Goal: Task Accomplishment & Management: Use online tool/utility

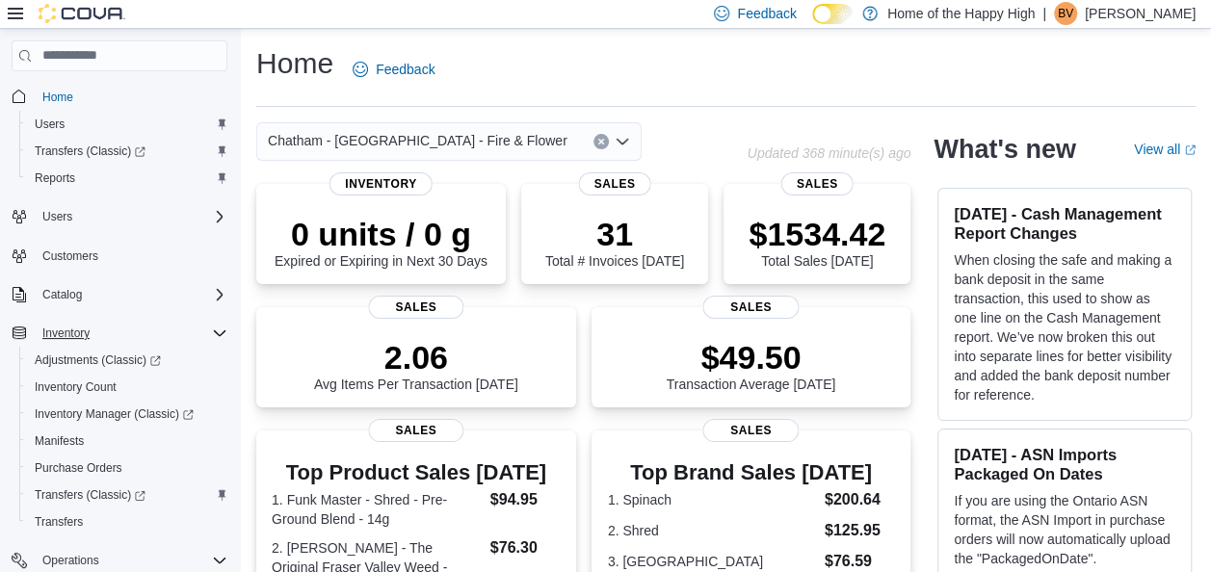
click at [214, 334] on icon "Complex example" at bounding box center [219, 333] width 15 height 15
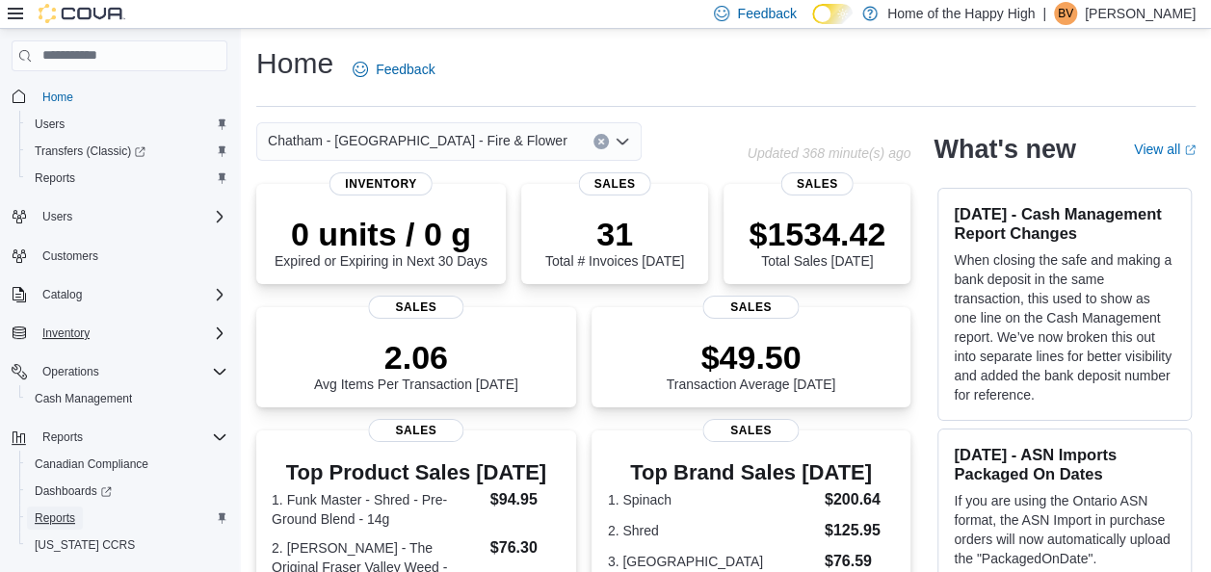
click at [65, 514] on span "Reports" at bounding box center [55, 518] width 40 height 15
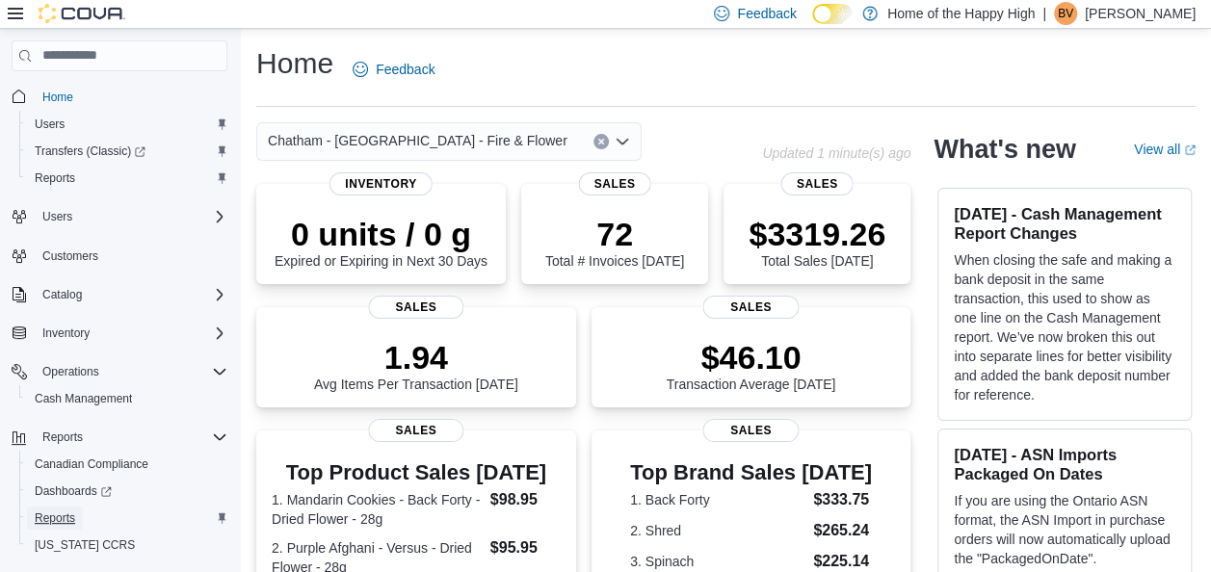
click at [48, 515] on span "Reports" at bounding box center [55, 518] width 40 height 15
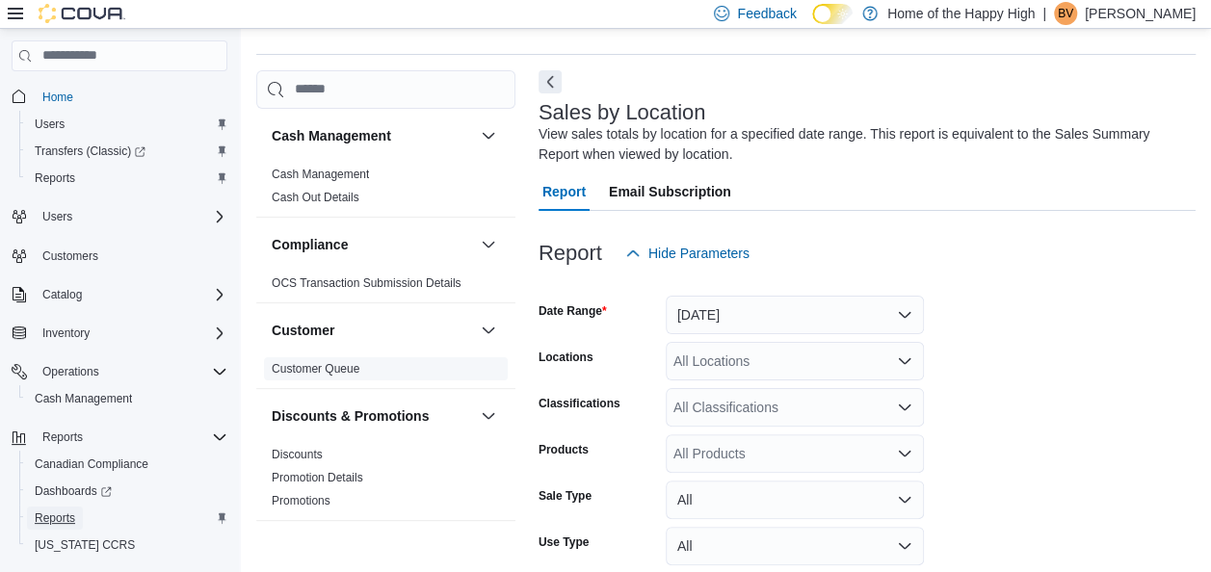
scroll to position [65, 0]
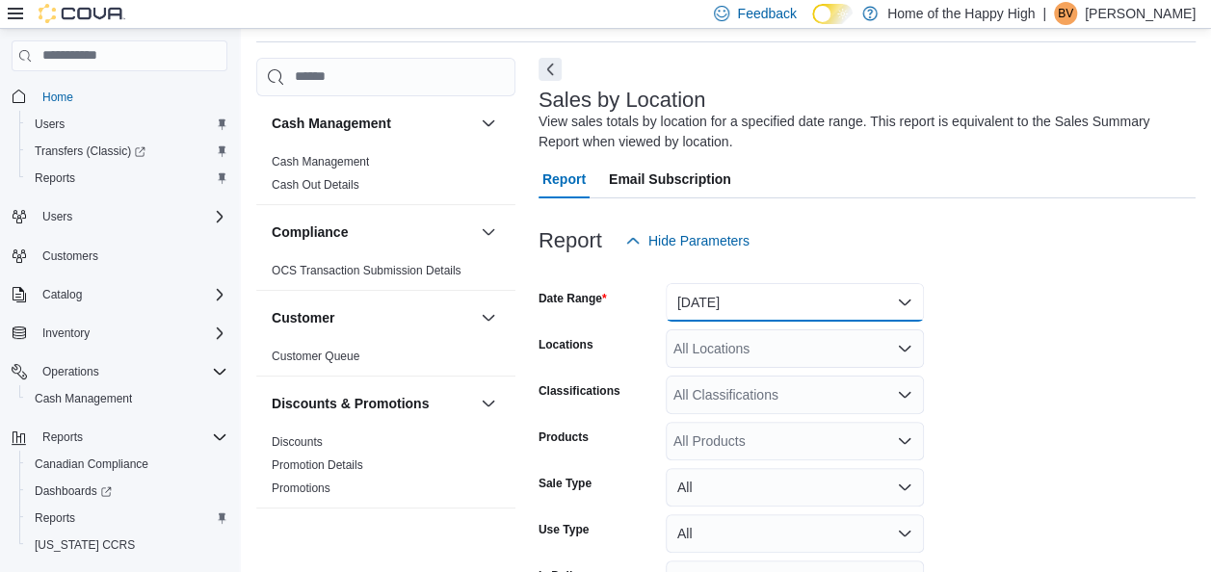
click at [682, 301] on button "[DATE]" at bounding box center [795, 302] width 258 height 39
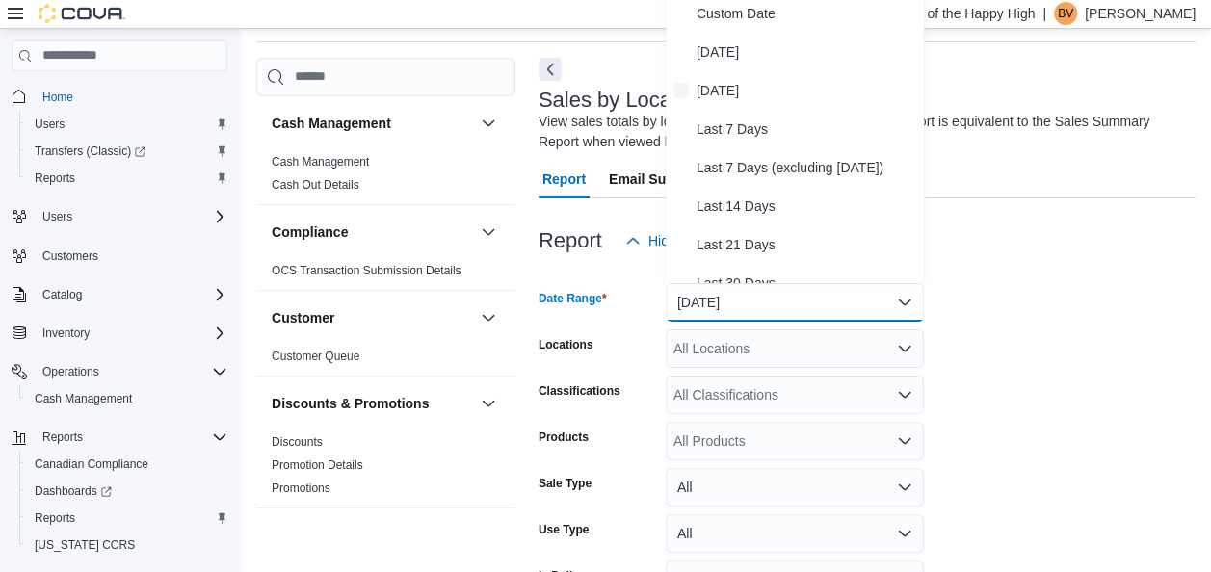
scroll to position [58, 0]
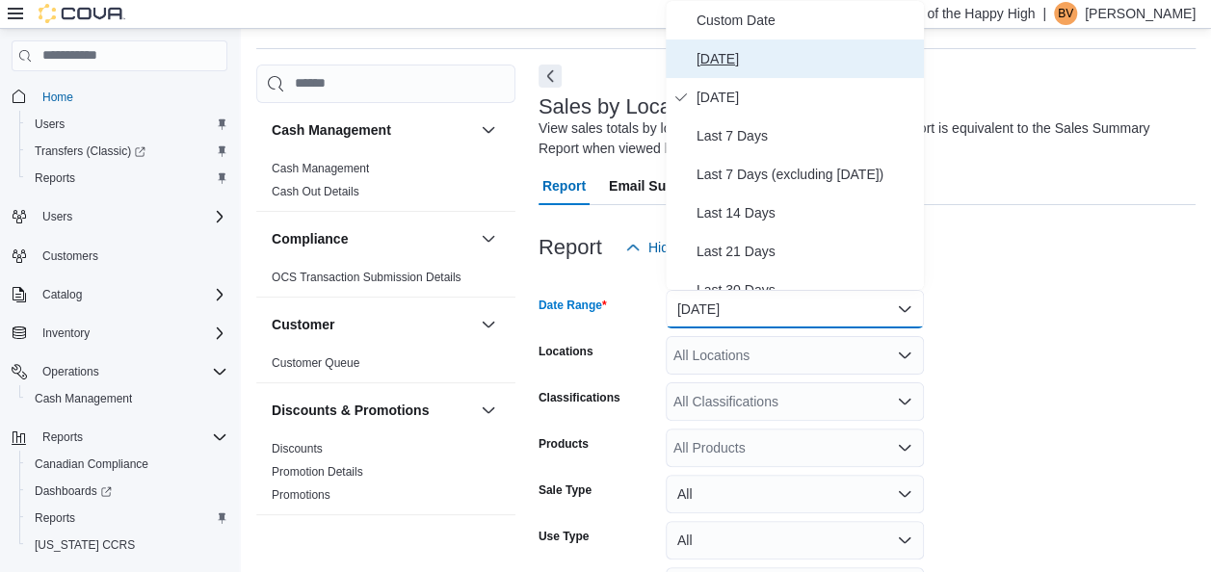
click at [765, 47] on span "[DATE]" at bounding box center [806, 58] width 220 height 23
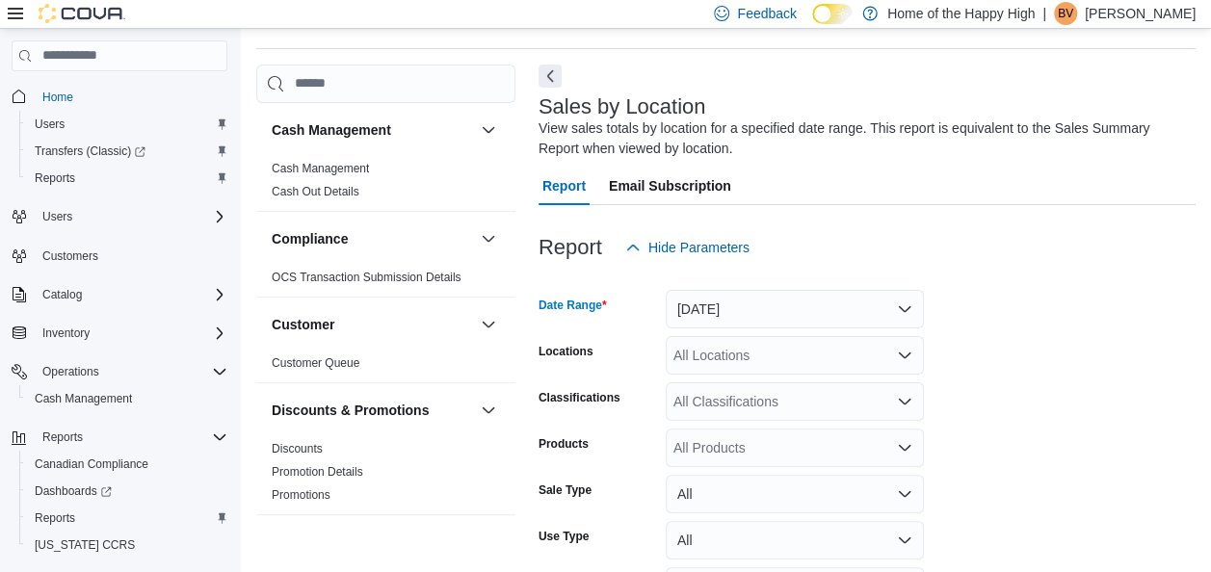
click at [732, 357] on div "All Locations" at bounding box center [795, 355] width 258 height 39
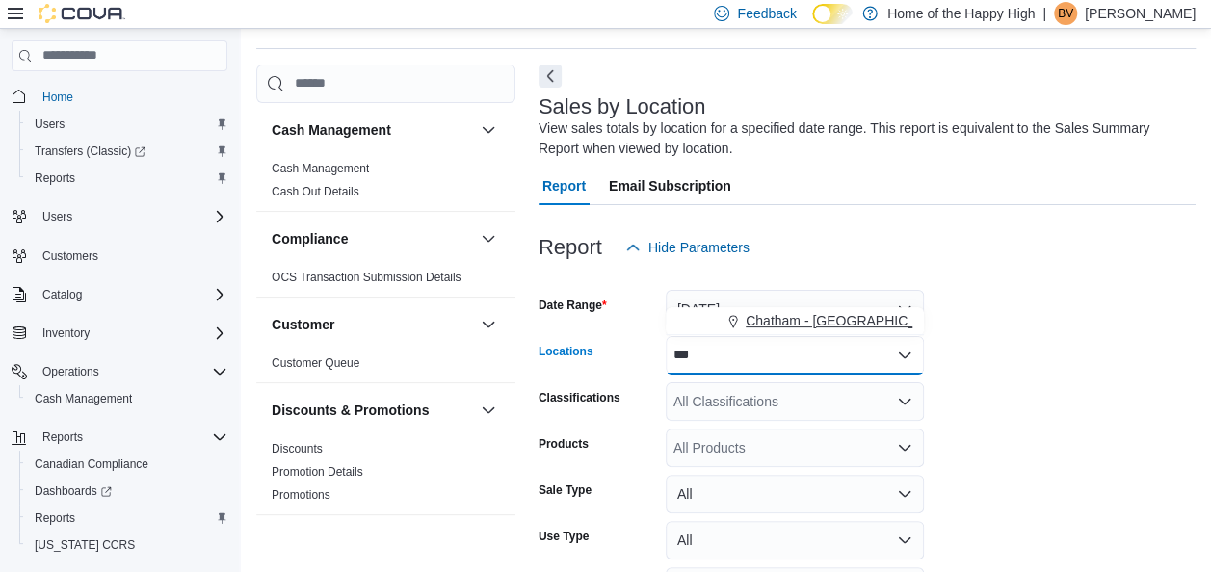
type input "***"
click at [758, 320] on span "Chatham - [GEOGRAPHIC_DATA] - Fire & Flower" at bounding box center [896, 320] width 300 height 19
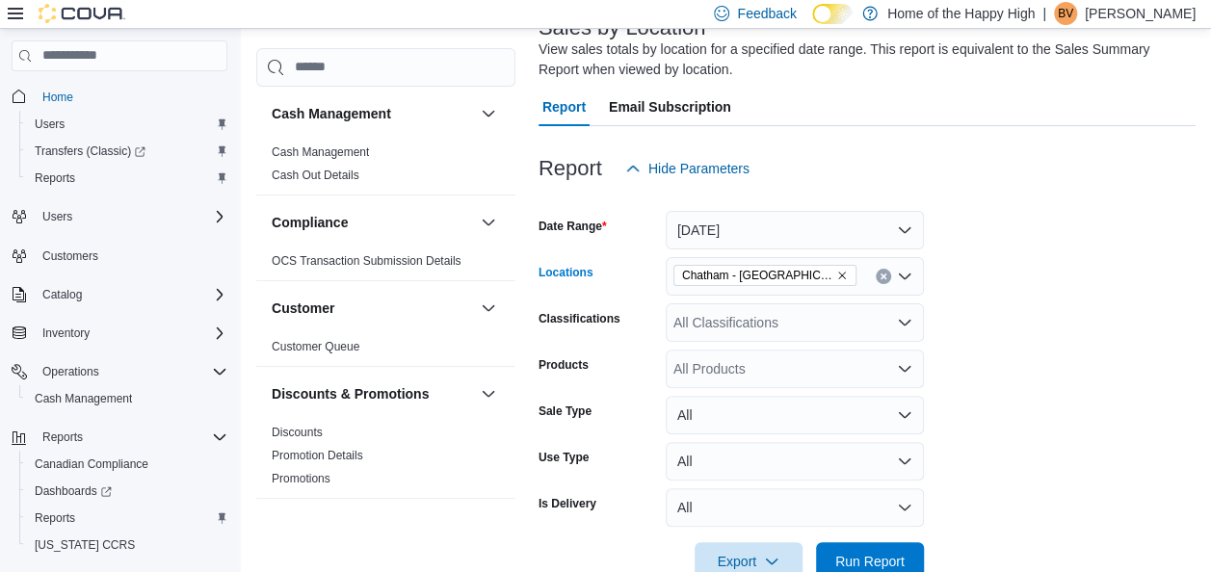
scroll to position [183, 0]
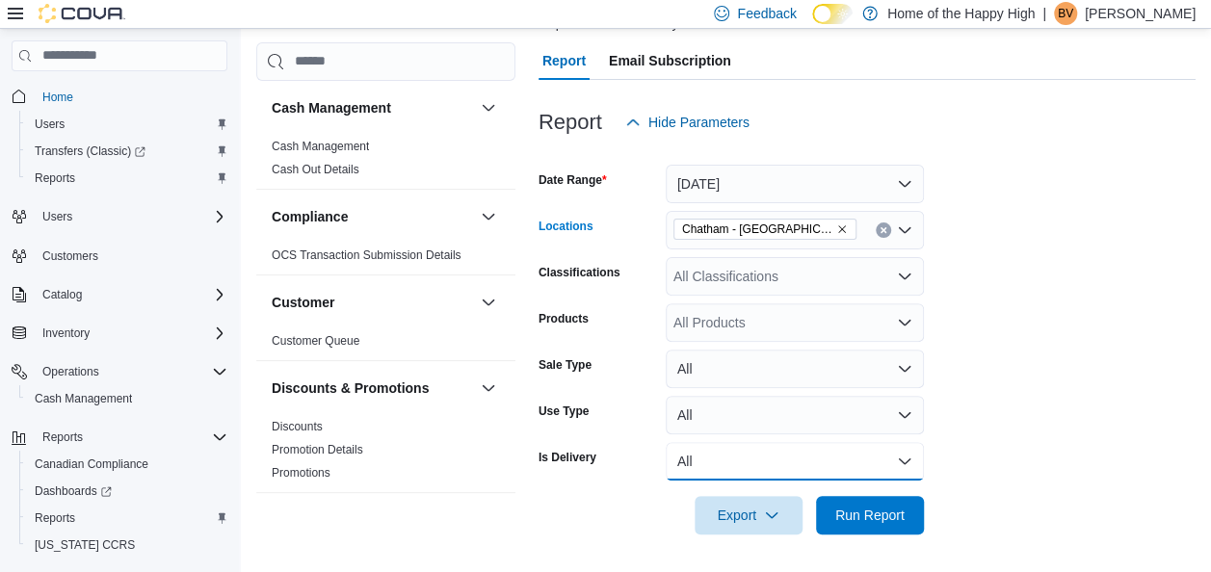
click at [769, 465] on button "All" at bounding box center [795, 461] width 258 height 39
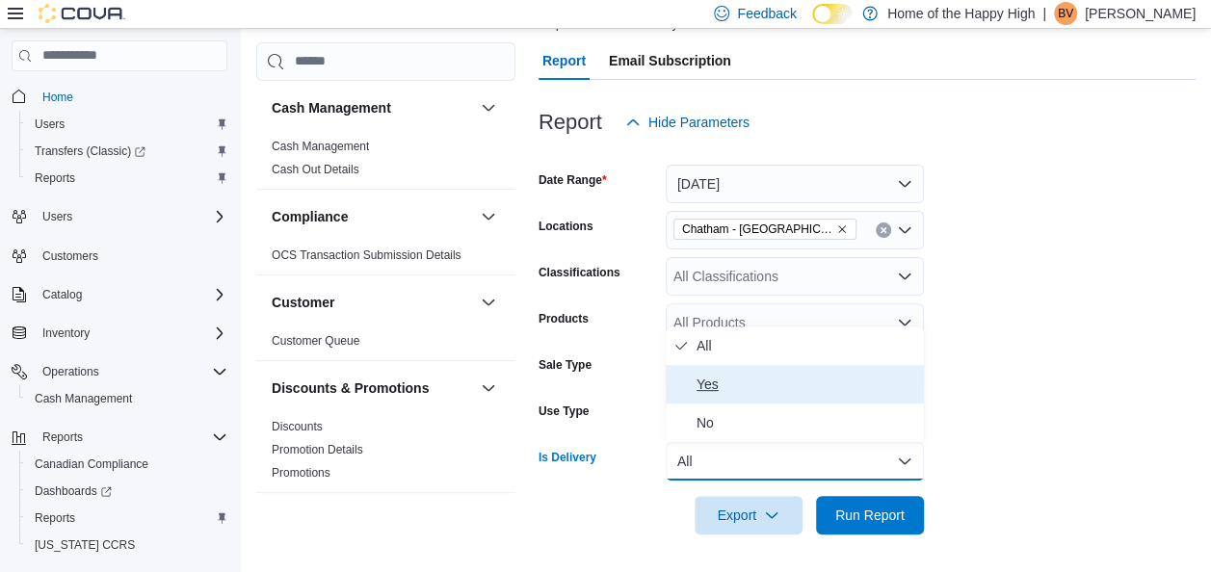
click at [714, 381] on span "Yes" at bounding box center [806, 384] width 220 height 23
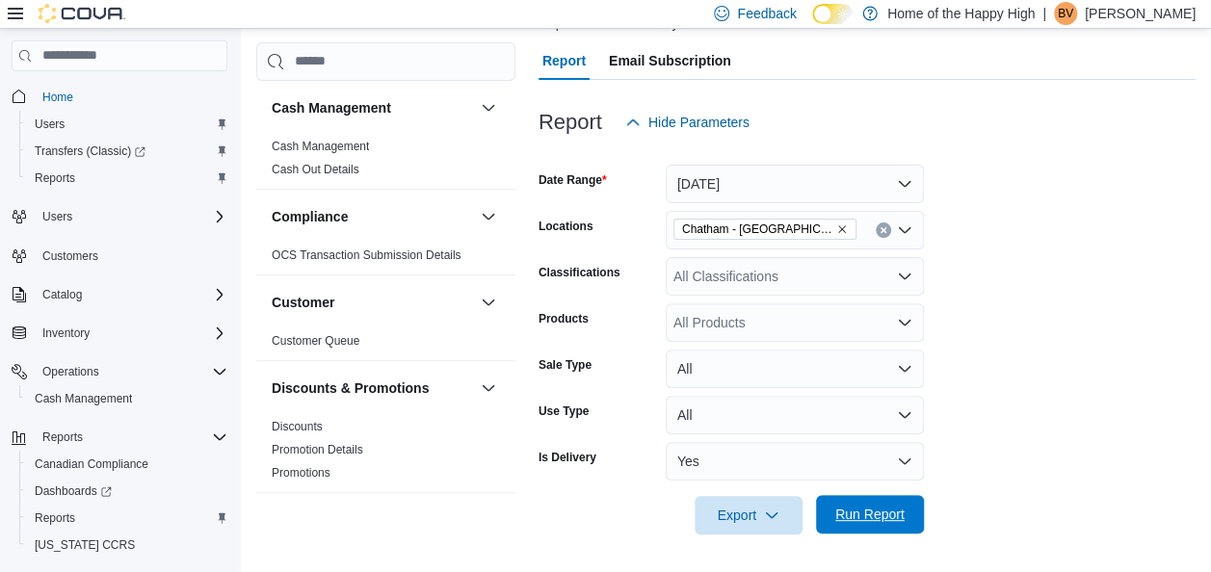
click at [838, 505] on span "Run Report" at bounding box center [869, 514] width 85 height 39
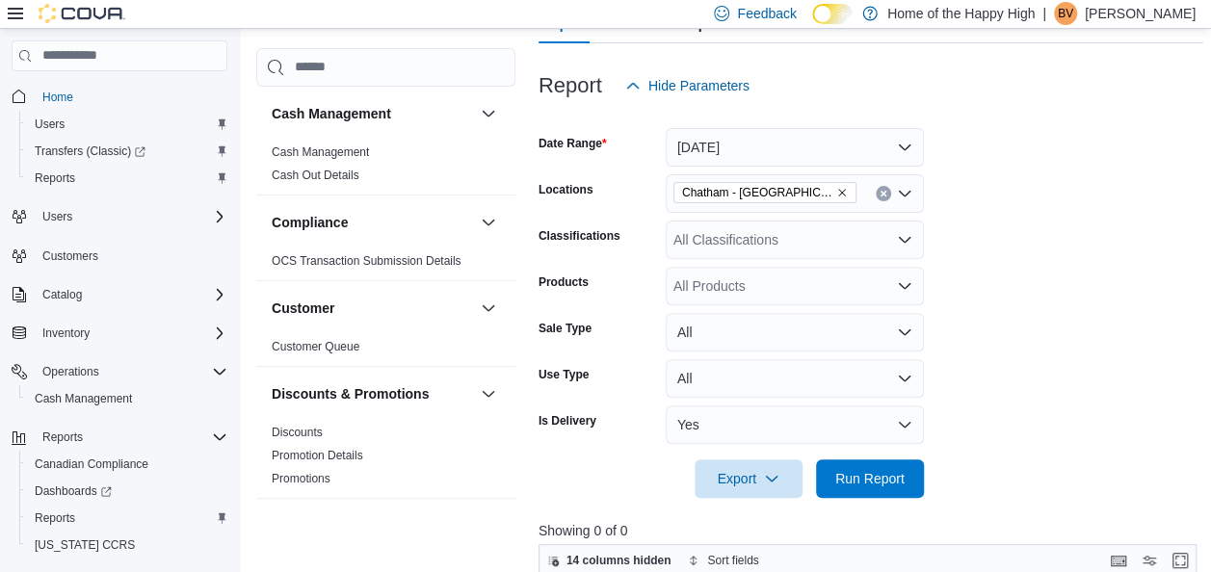
scroll to position [204, 0]
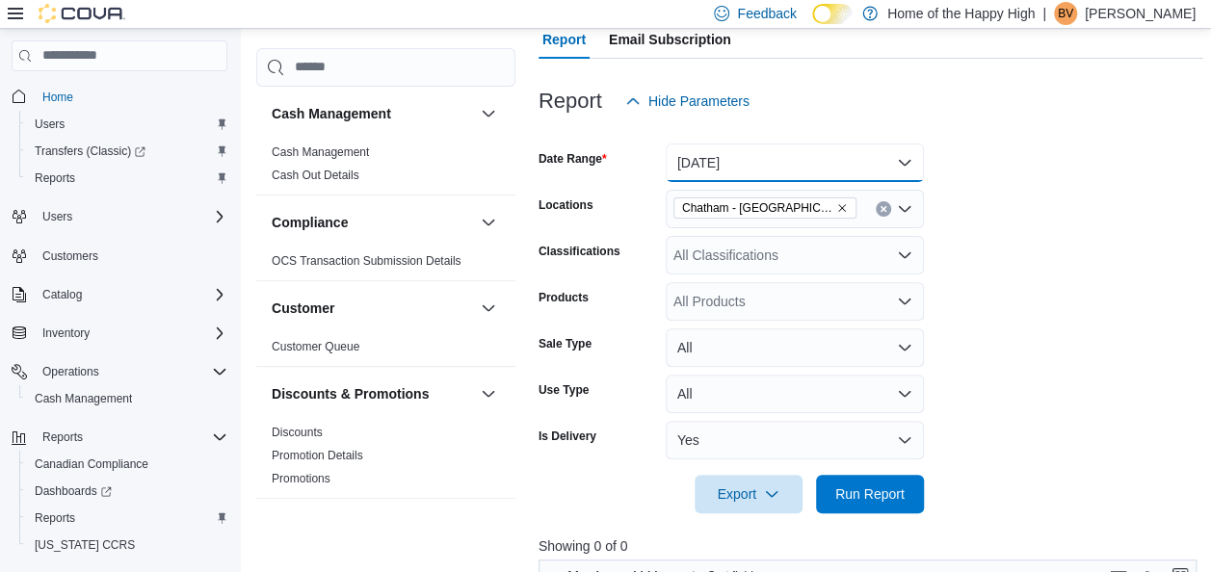
click at [696, 165] on button "[DATE]" at bounding box center [795, 163] width 258 height 39
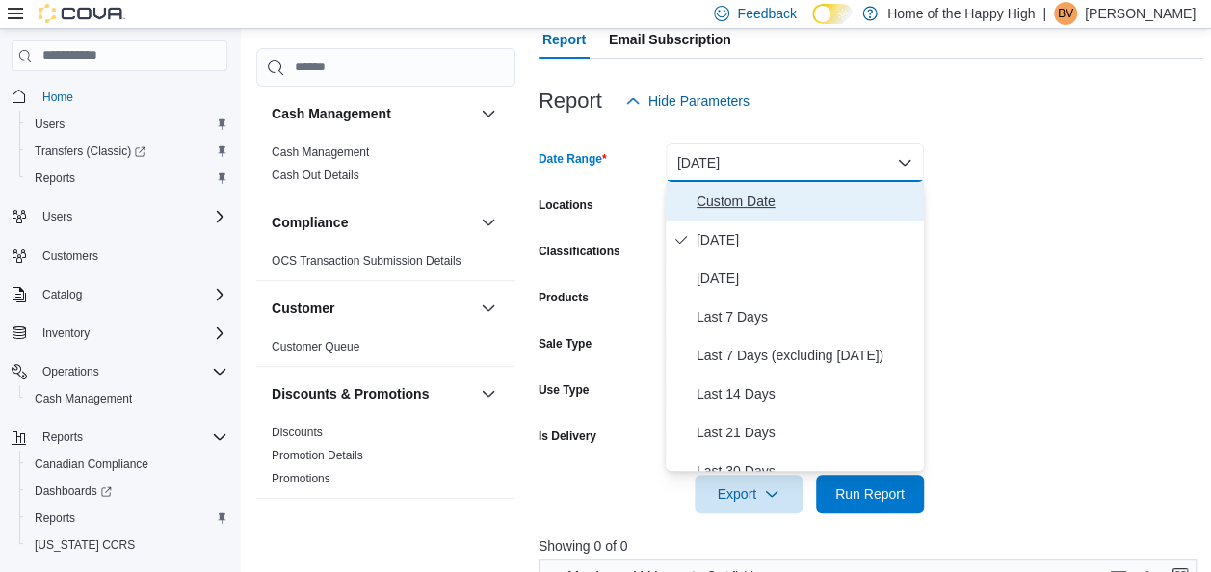
click at [701, 195] on span "Custom Date" at bounding box center [806, 201] width 220 height 23
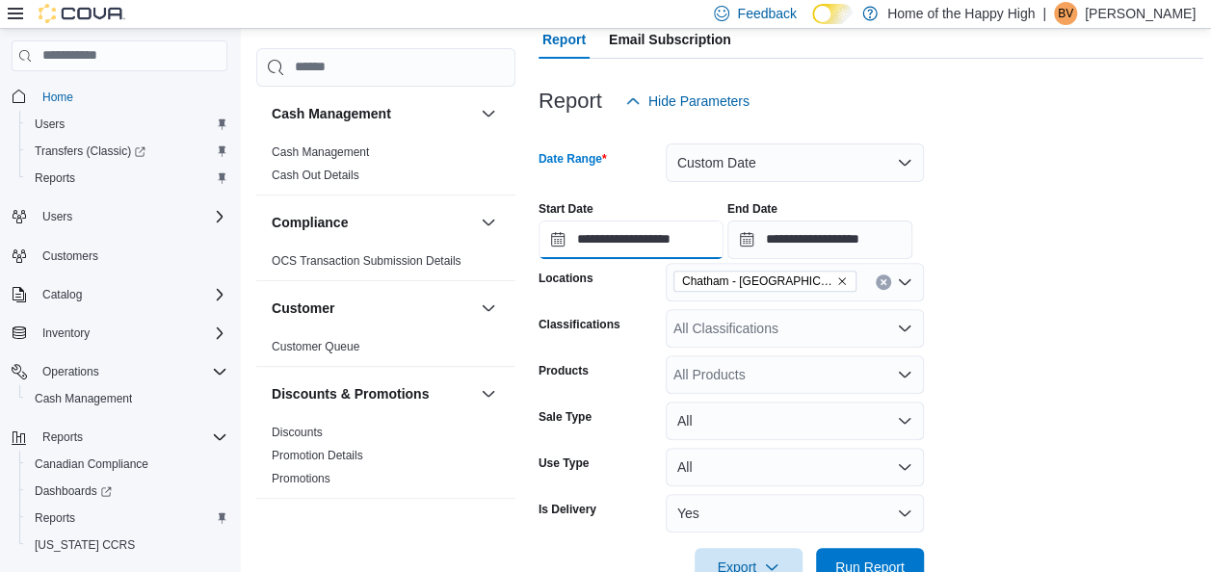
click at [578, 237] on input "**********" at bounding box center [630, 240] width 185 height 39
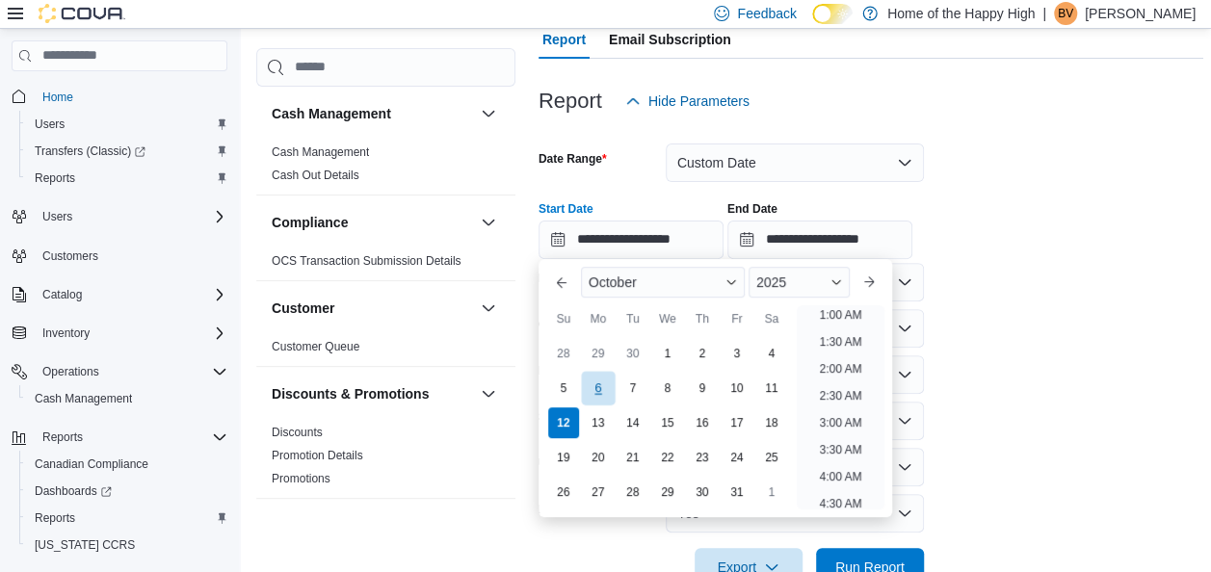
click at [607, 397] on div "6" at bounding box center [598, 388] width 34 height 34
type input "**********"
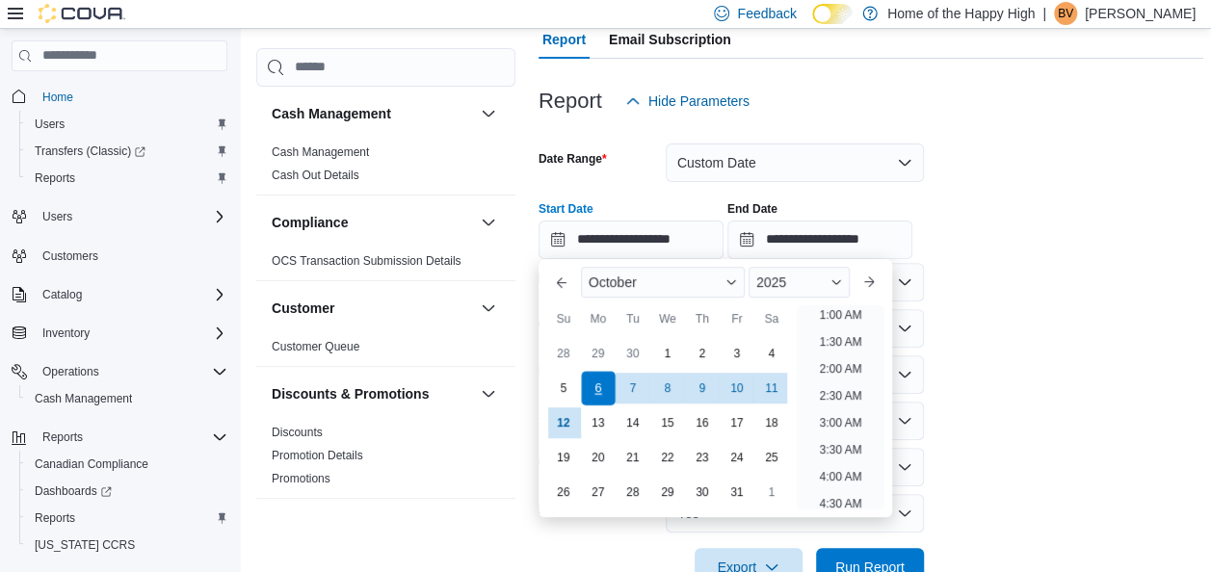
scroll to position [4, 0]
click at [890, 555] on span "Run Report" at bounding box center [869, 566] width 85 height 39
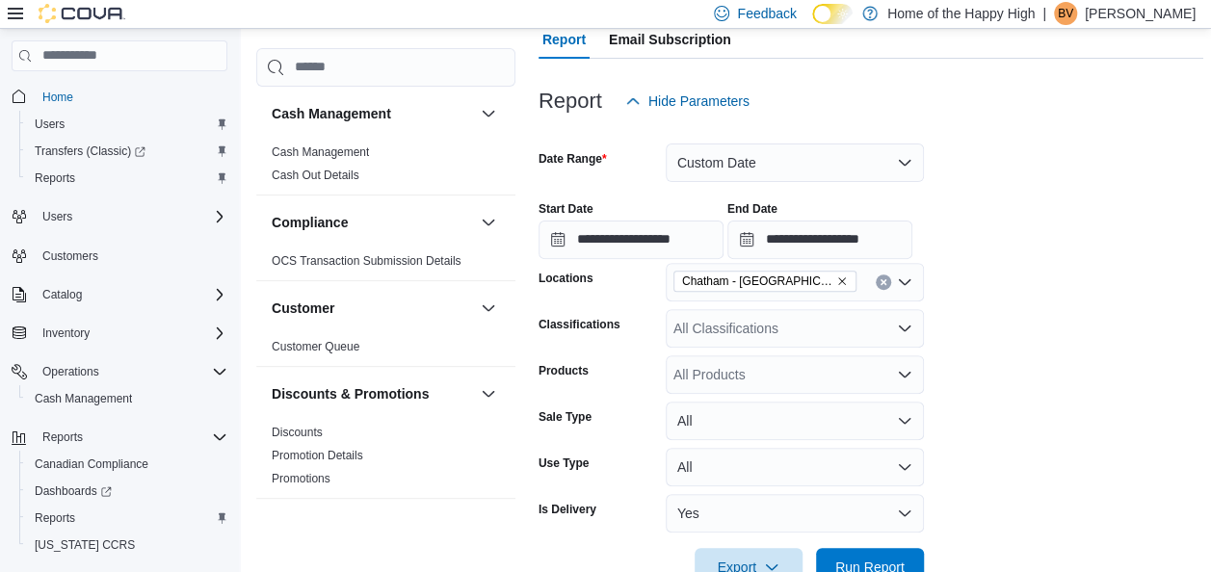
scroll to position [705, 0]
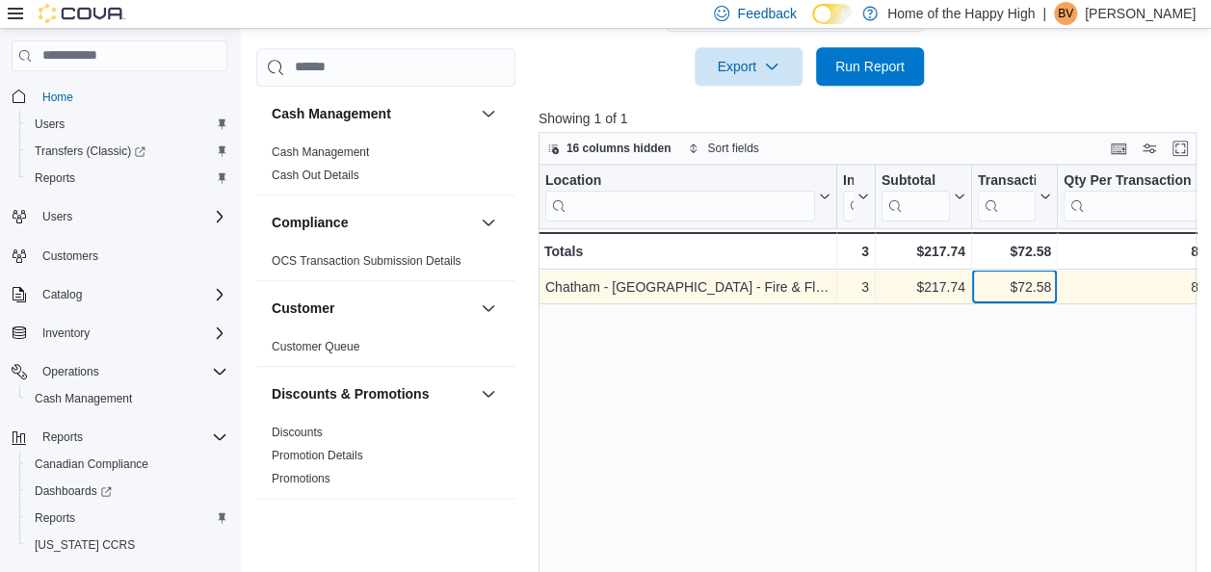
click at [992, 274] on div "$72.58 - Transaction Average, column 4, row 1" at bounding box center [1015, 287] width 86 height 35
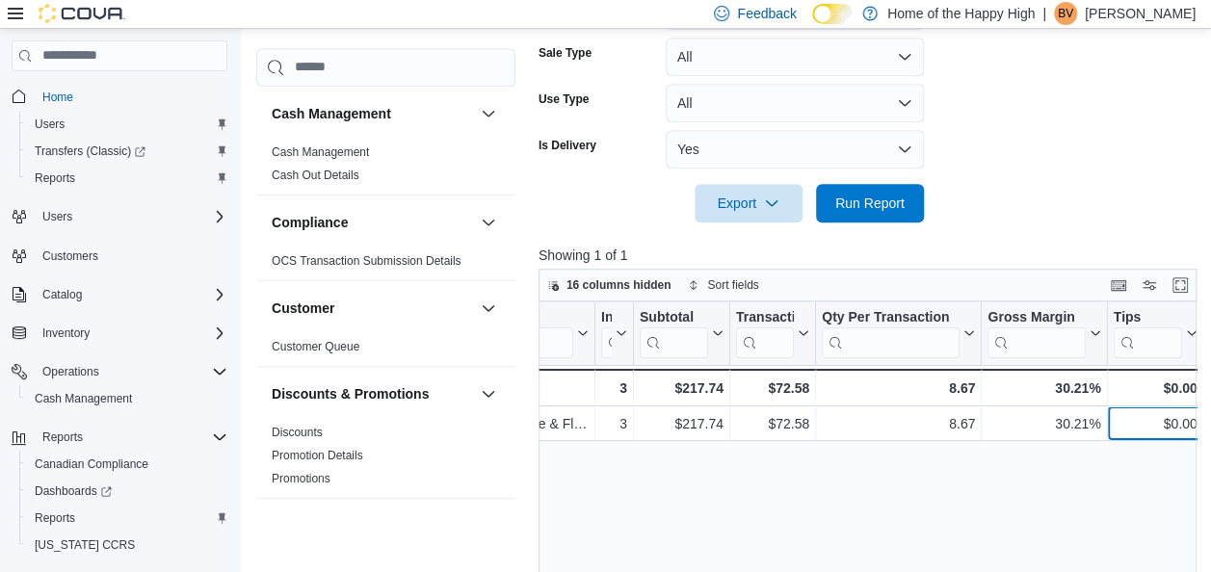
scroll to position [204, 0]
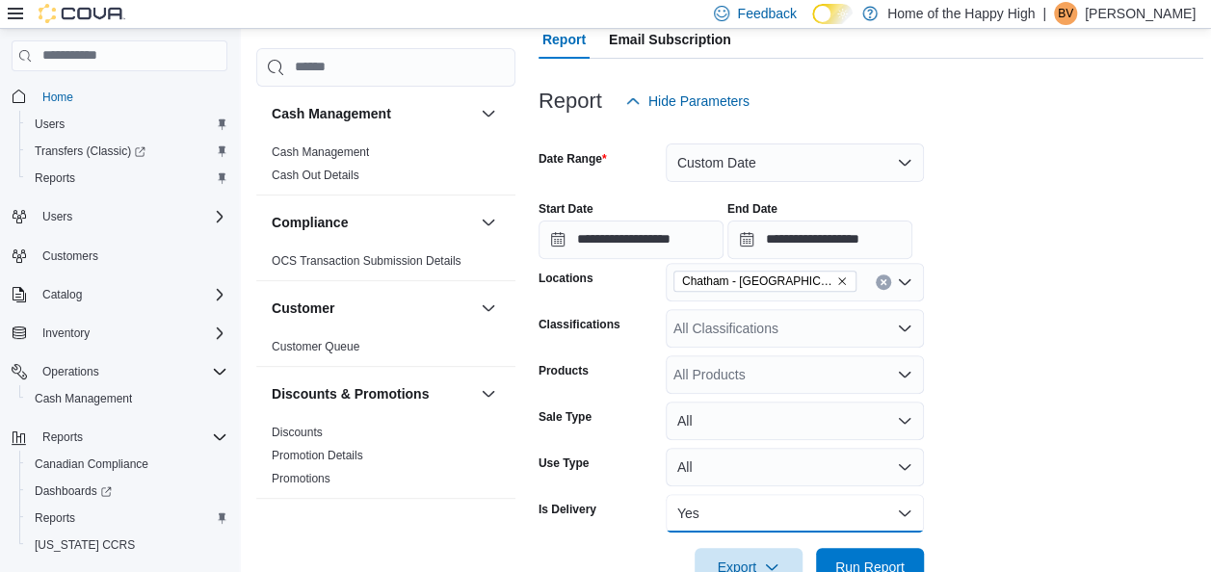
click at [742, 503] on button "Yes" at bounding box center [795, 513] width 258 height 39
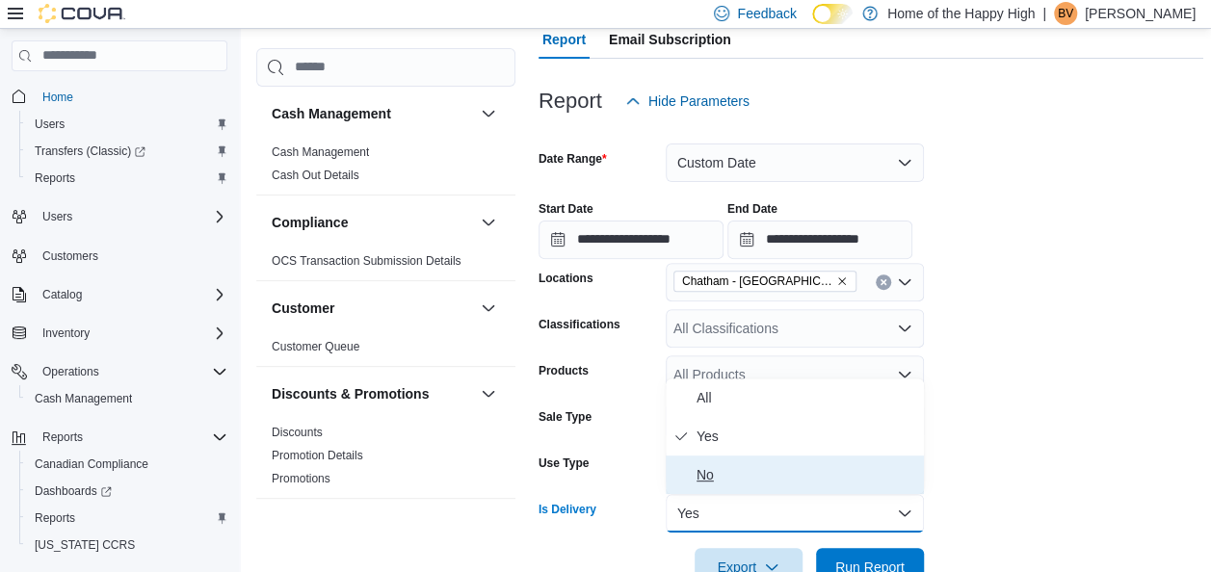
click at [723, 464] on span "No" at bounding box center [806, 474] width 220 height 23
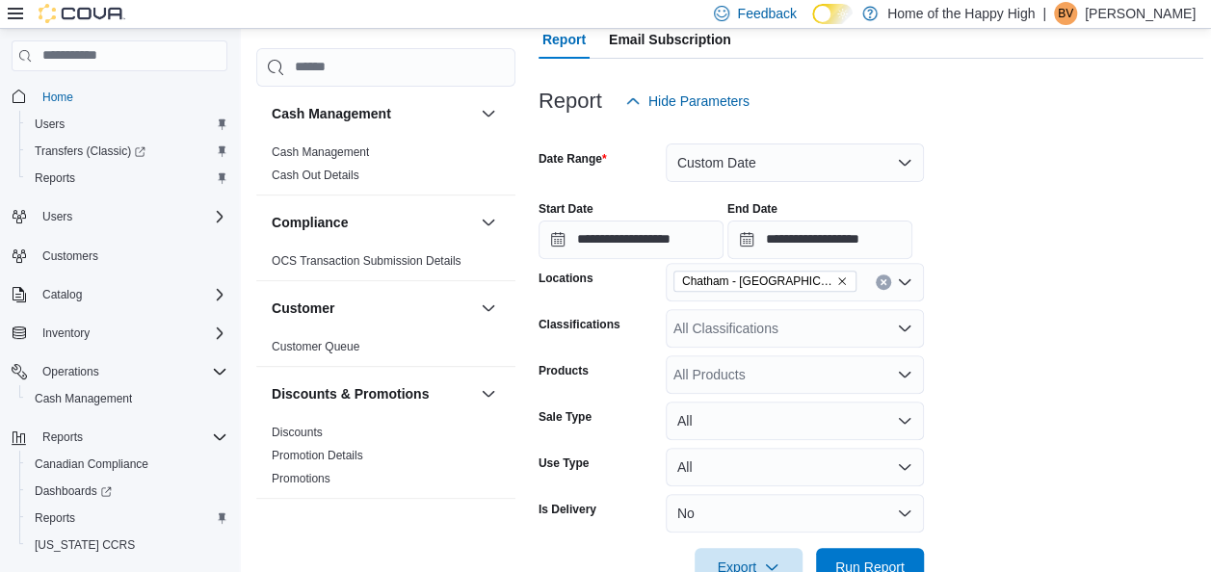
click at [700, 491] on form "**********" at bounding box center [870, 353] width 665 height 466
click at [699, 495] on button "No" at bounding box center [795, 513] width 258 height 39
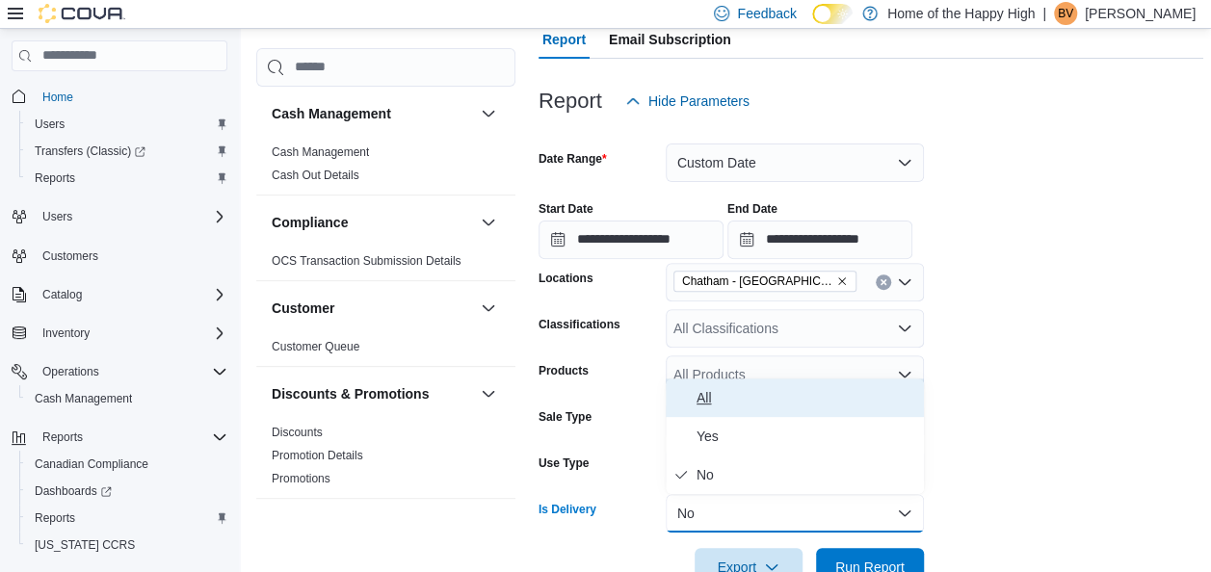
click at [723, 404] on span "All" at bounding box center [806, 397] width 220 height 23
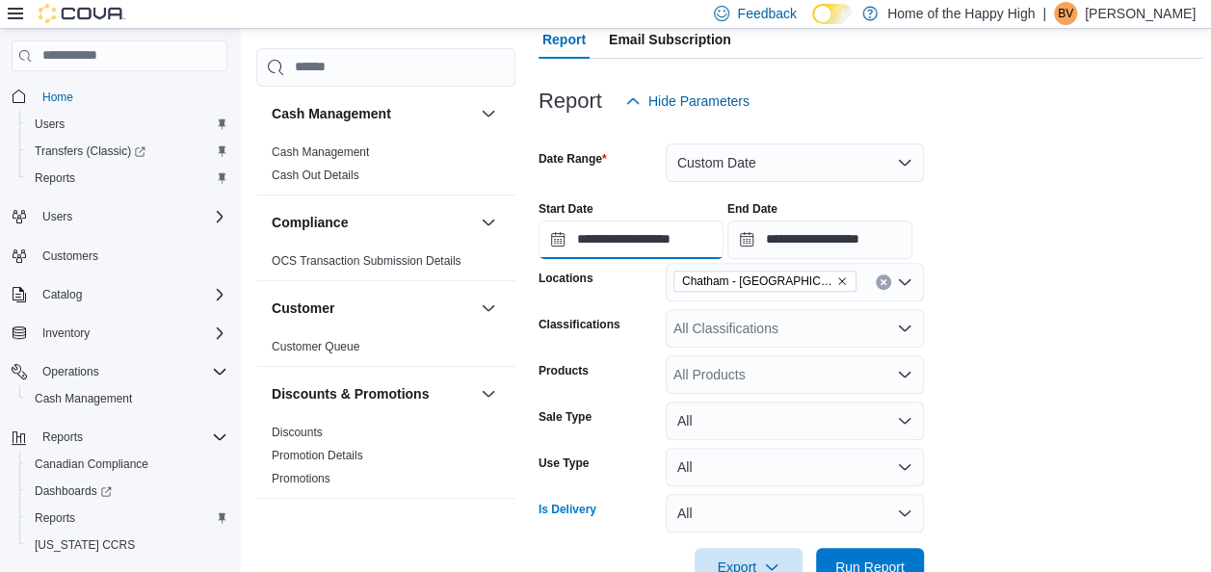
click at [667, 244] on input "**********" at bounding box center [630, 240] width 185 height 39
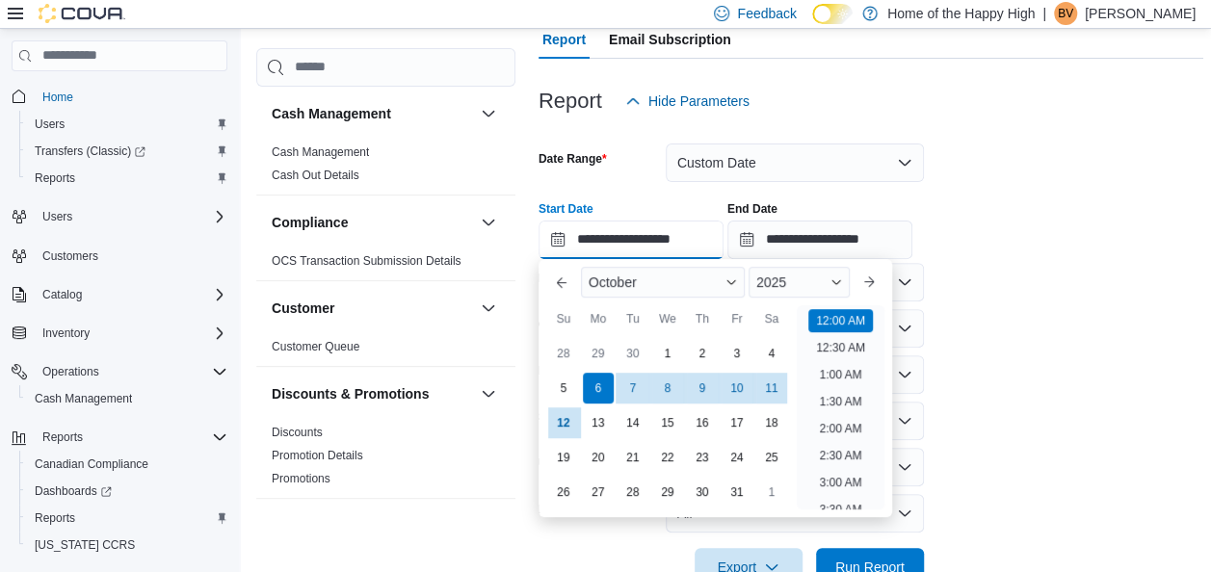
scroll to position [60, 0]
click at [984, 289] on form "**********" at bounding box center [870, 353] width 665 height 466
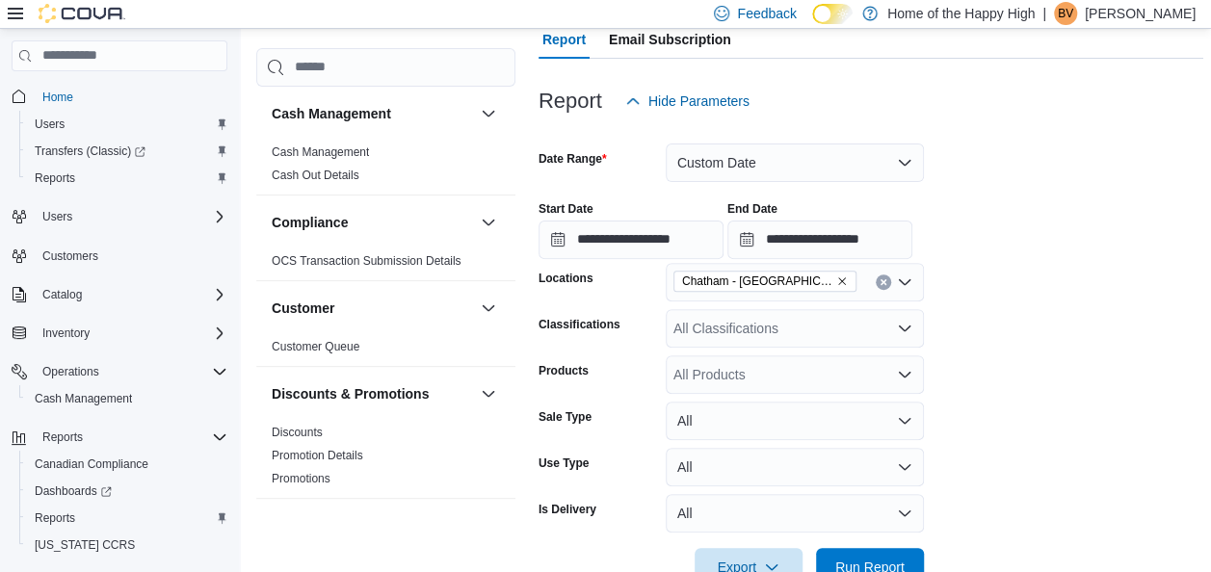
click at [765, 313] on div "All Classifications" at bounding box center [795, 328] width 258 height 39
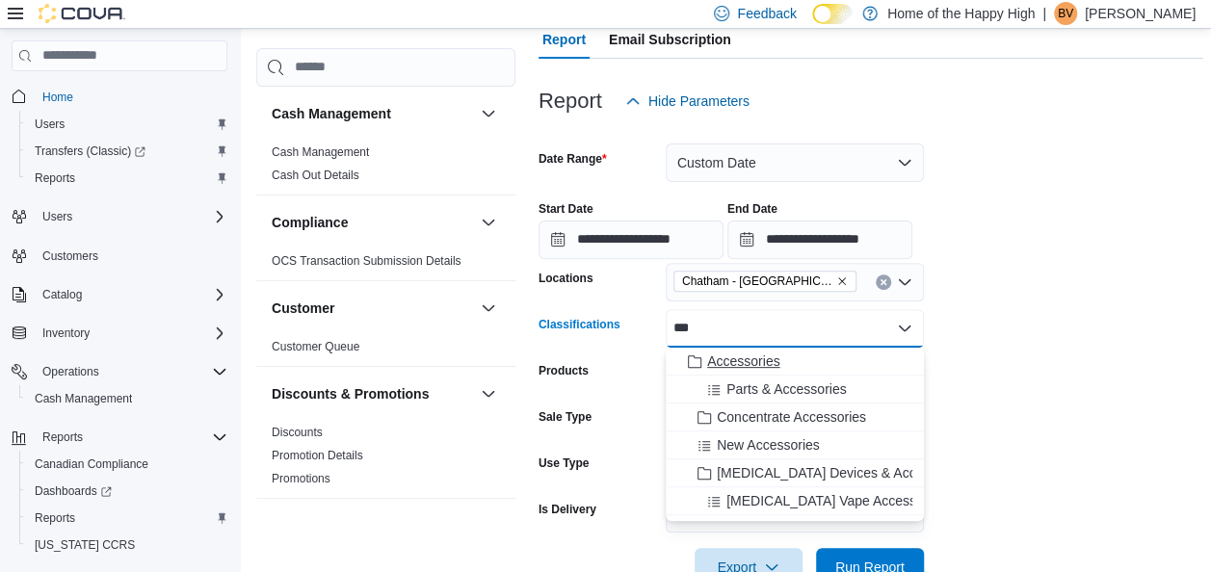
type input "***"
click at [751, 368] on span "Accessories" at bounding box center [743, 361] width 72 height 19
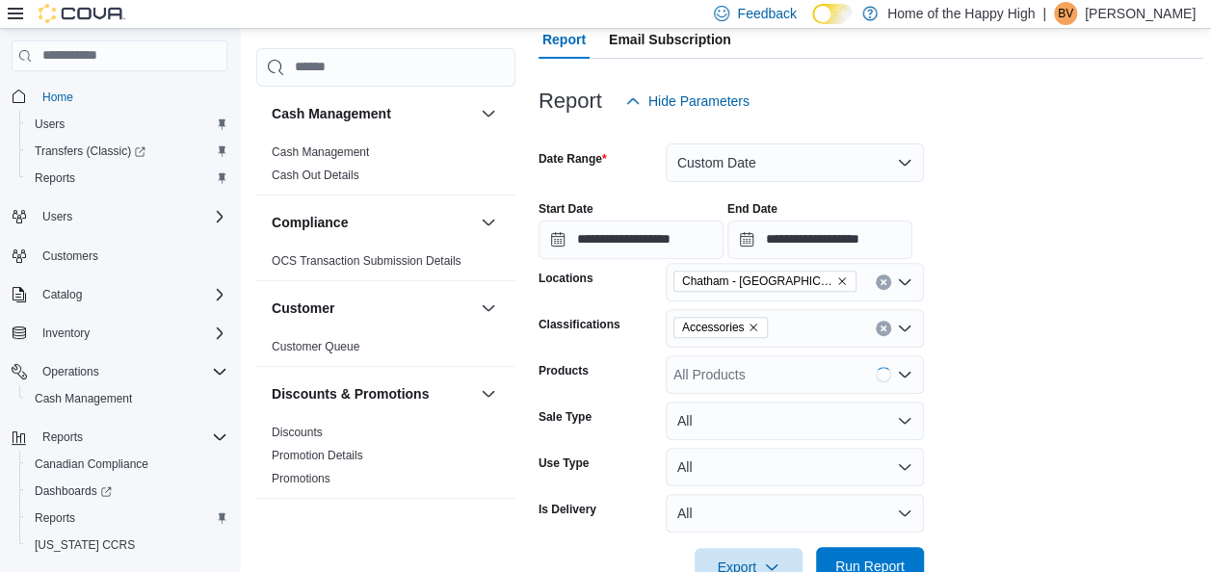
click at [855, 553] on span "Run Report" at bounding box center [869, 566] width 85 height 39
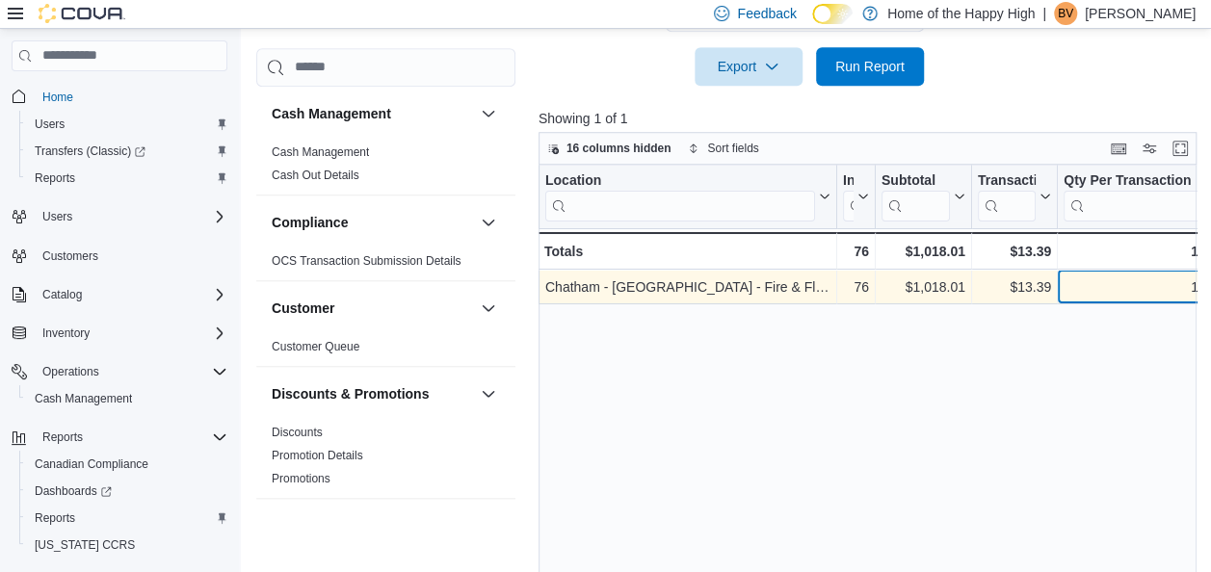
click at [1126, 292] on div "Location Click to view column header actions Invoices Sold Click to view column…" at bounding box center [870, 378] width 665 height 426
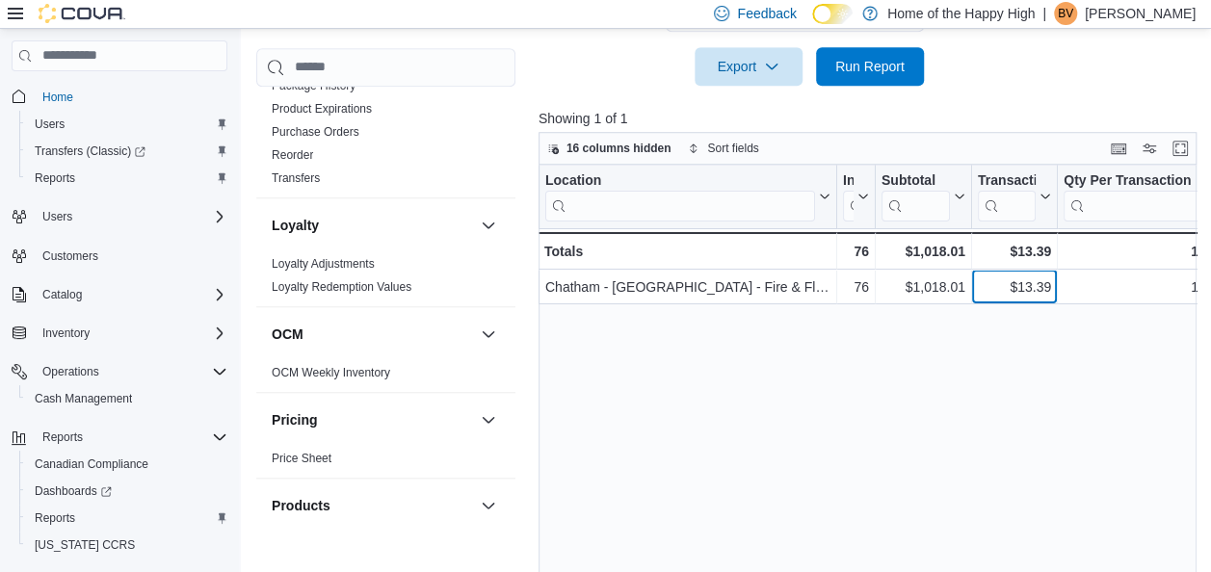
scroll to position [1125, 0]
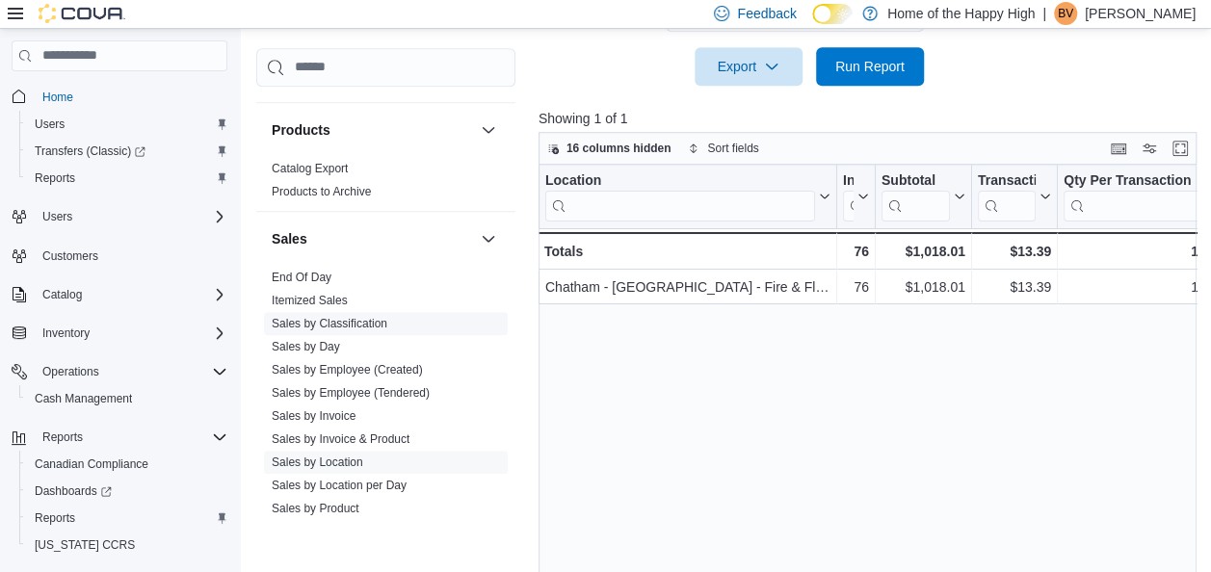
click at [363, 319] on link "Sales by Classification" at bounding box center [330, 323] width 116 height 13
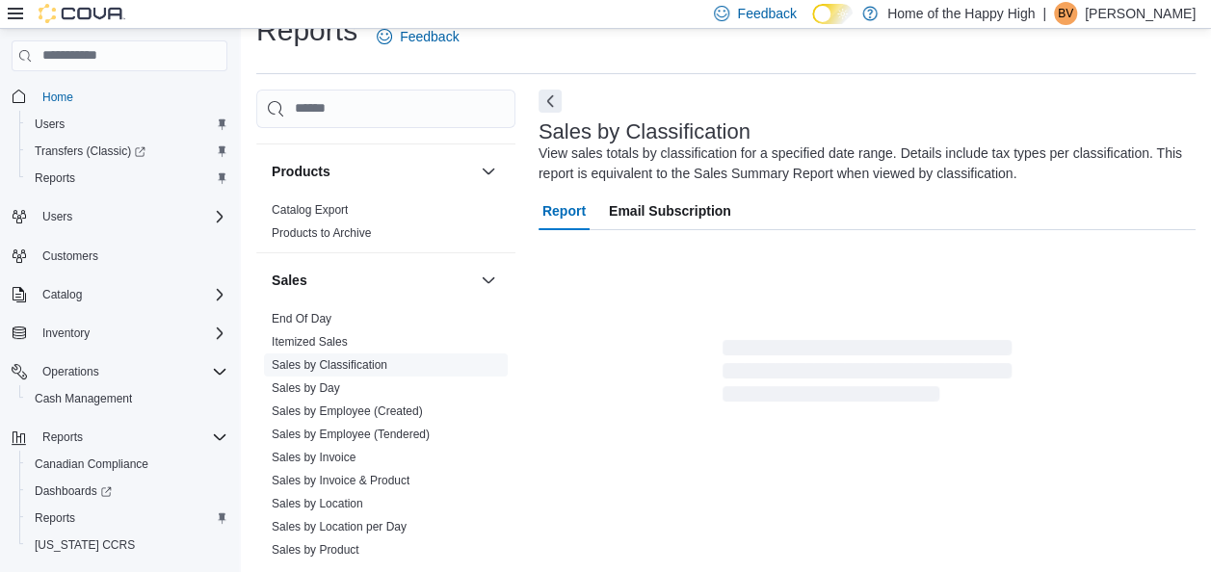
scroll to position [33, 0]
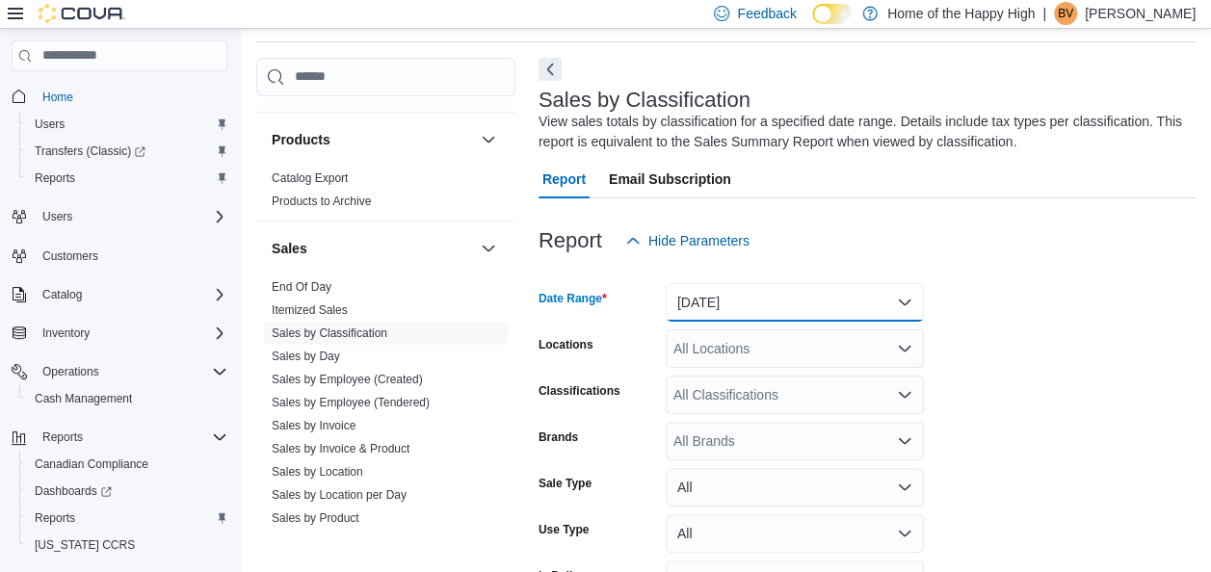
click at [713, 294] on button "[DATE]" at bounding box center [795, 302] width 258 height 39
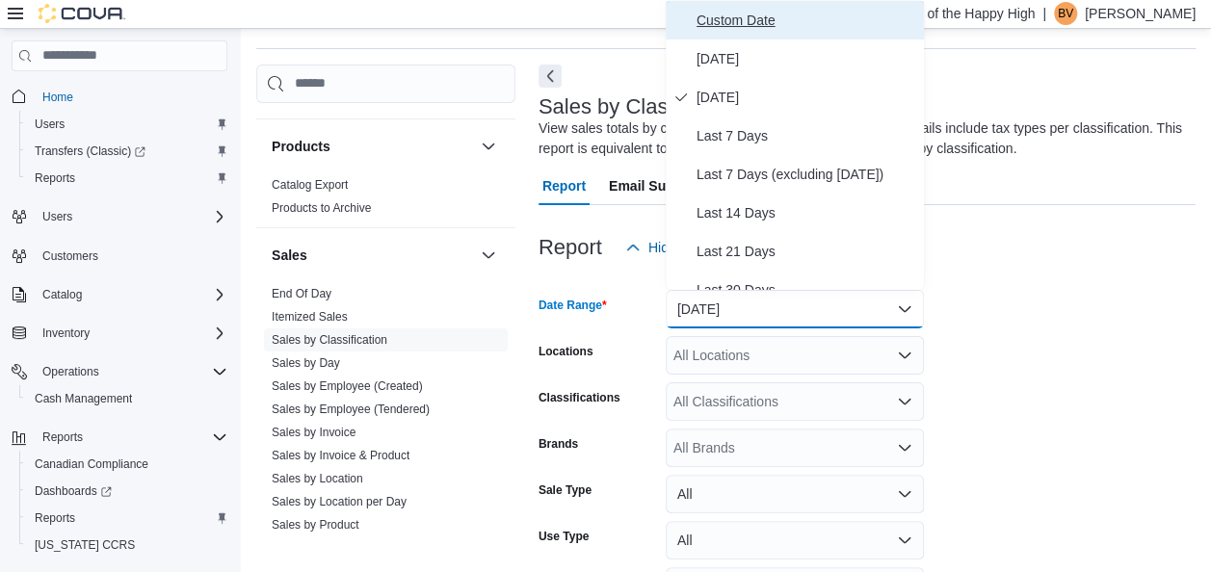
click at [726, 29] on span "Custom Date" at bounding box center [806, 20] width 220 height 23
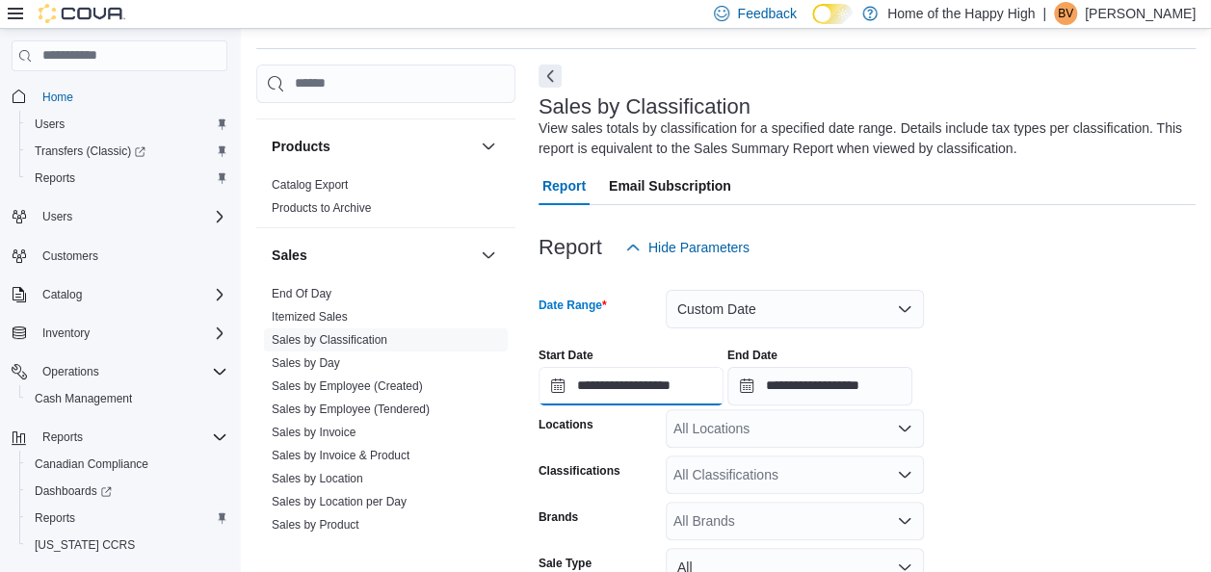
click at [616, 382] on input "**********" at bounding box center [630, 386] width 185 height 39
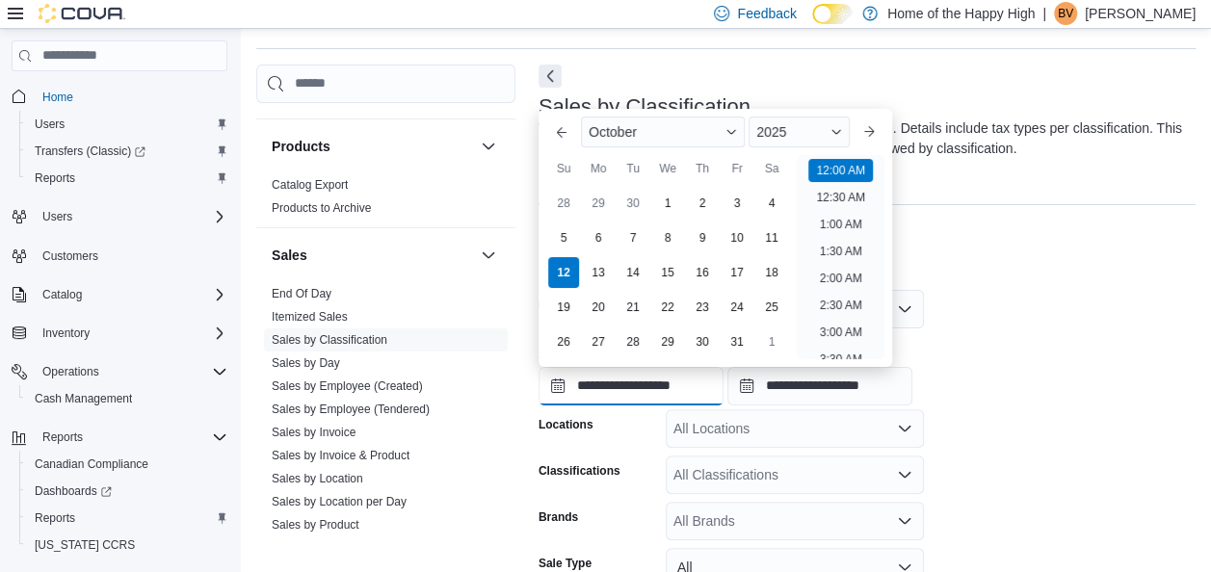
scroll to position [60, 0]
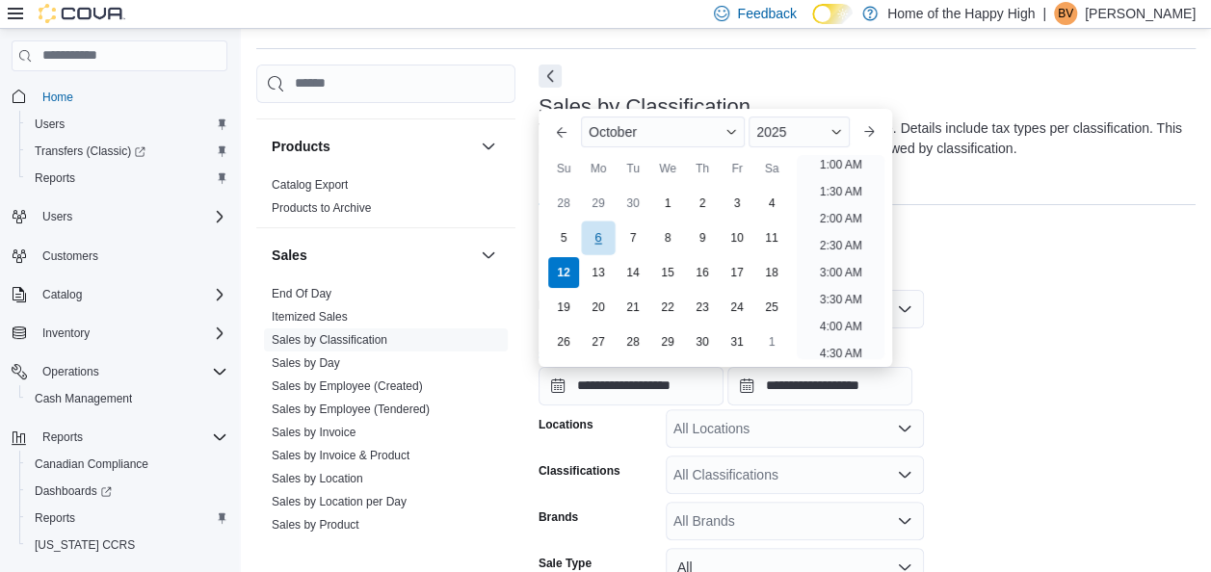
click at [600, 236] on div "6" at bounding box center [598, 238] width 34 height 34
type input "**********"
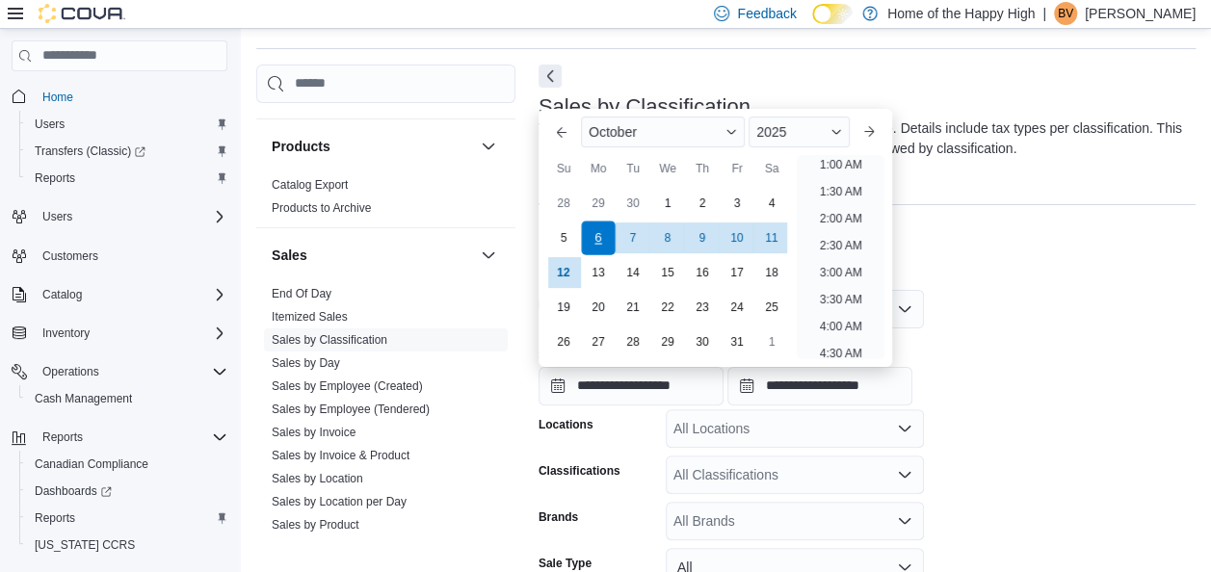
scroll to position [4, 0]
click at [699, 426] on div "All Locations" at bounding box center [795, 428] width 258 height 39
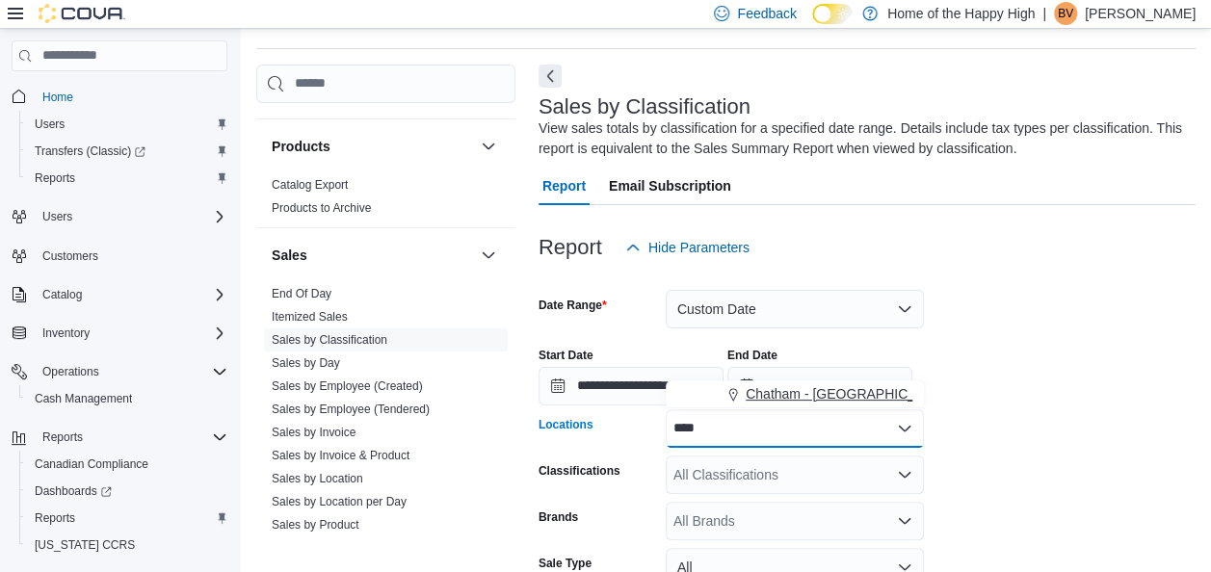
type input "****"
click at [753, 395] on span "Chatham - [GEOGRAPHIC_DATA] - Fire & Flower" at bounding box center [896, 393] width 300 height 19
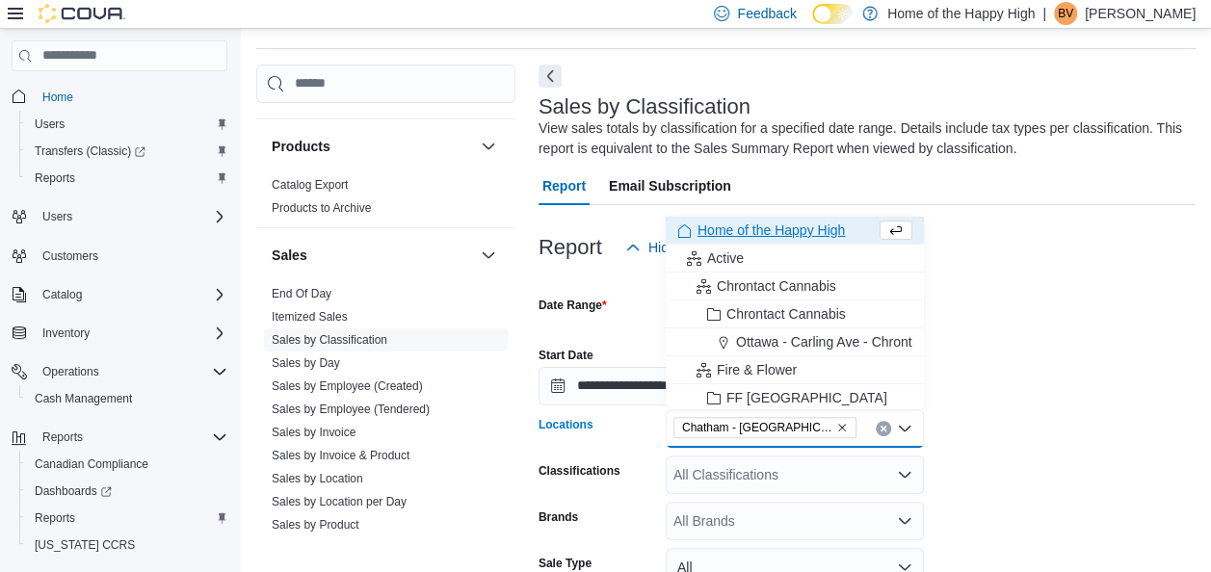
click at [740, 476] on div "All Classifications" at bounding box center [795, 475] width 258 height 39
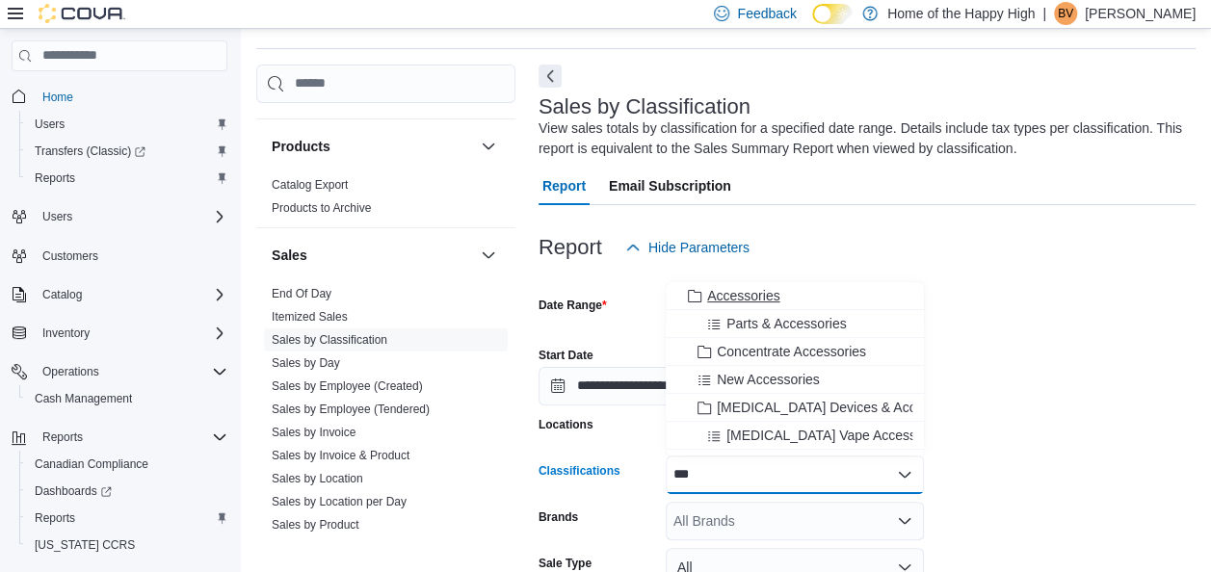
type input "***"
click at [764, 297] on span "Accessories" at bounding box center [743, 295] width 72 height 19
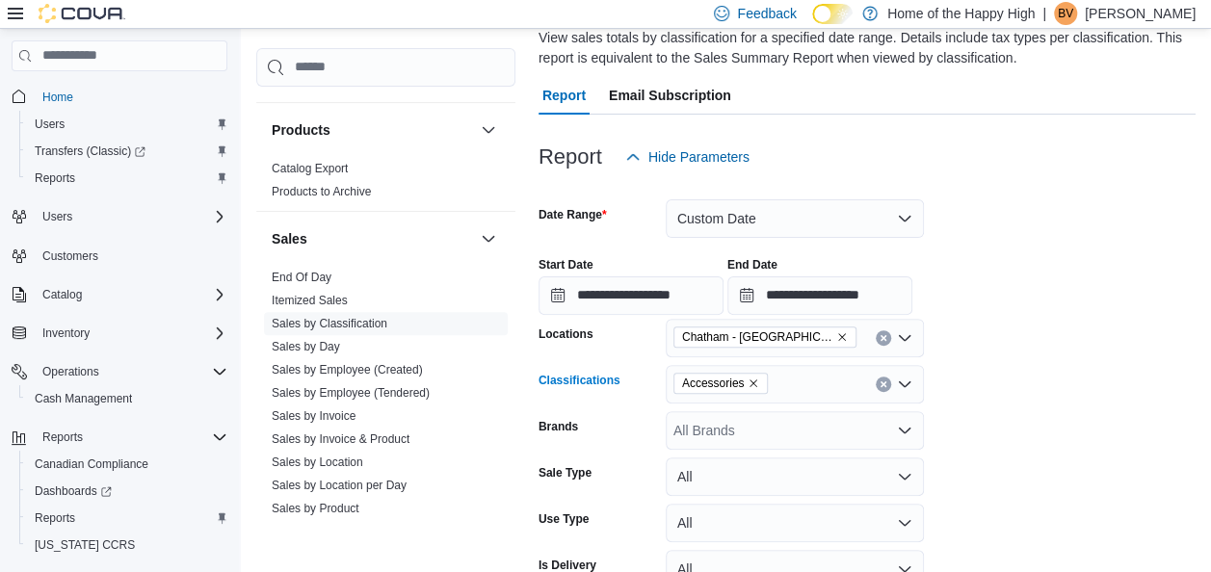
scroll to position [256, 0]
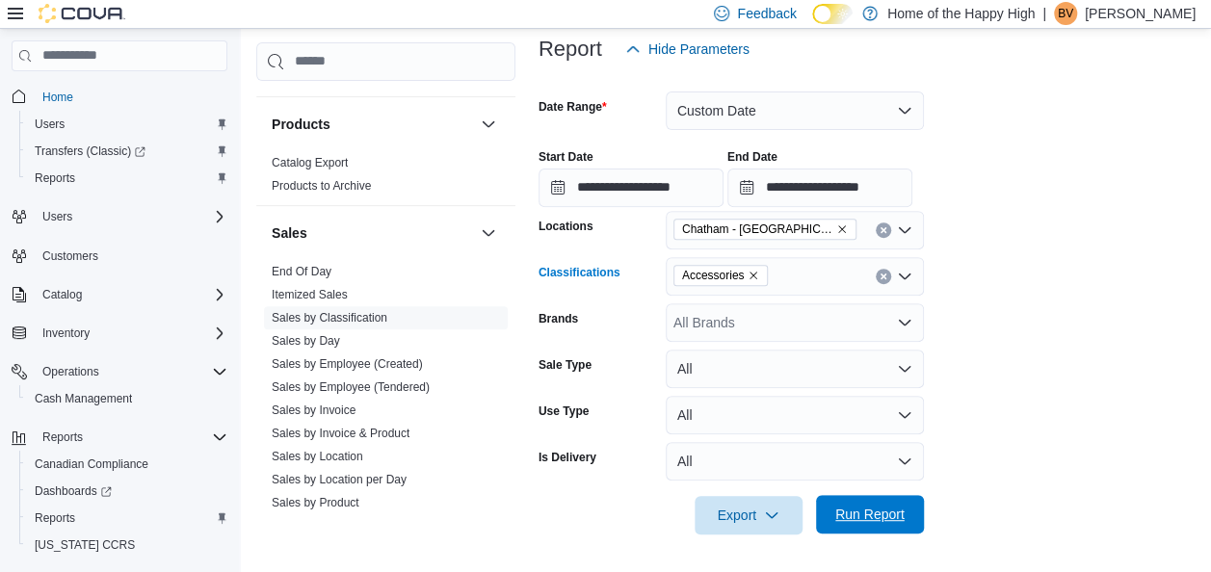
click at [841, 510] on span "Run Report" at bounding box center [869, 514] width 69 height 19
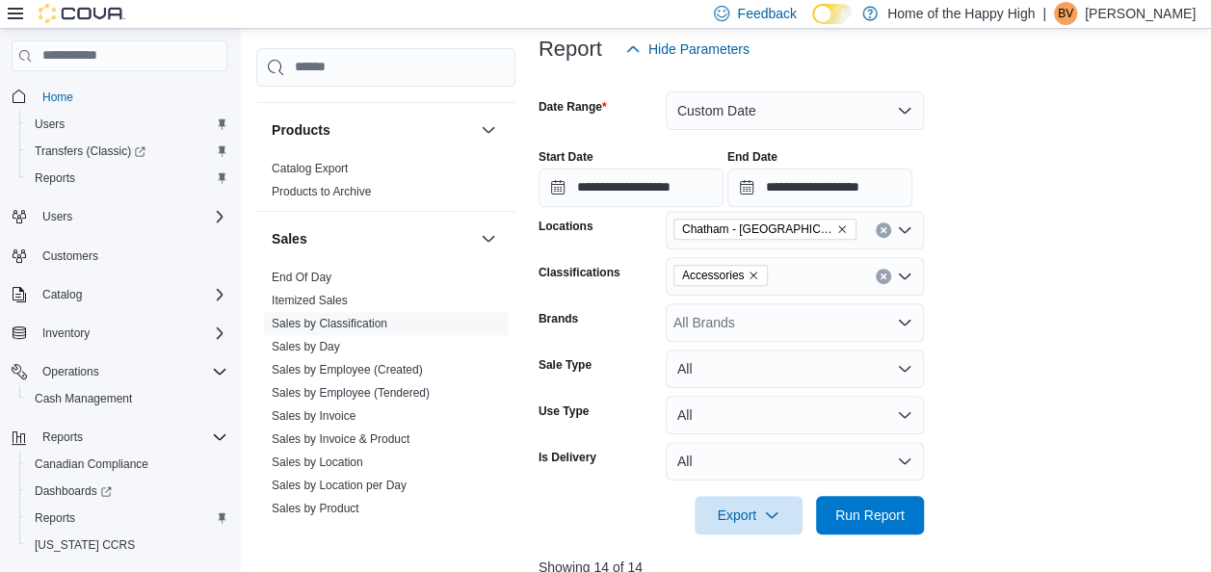
scroll to position [738, 0]
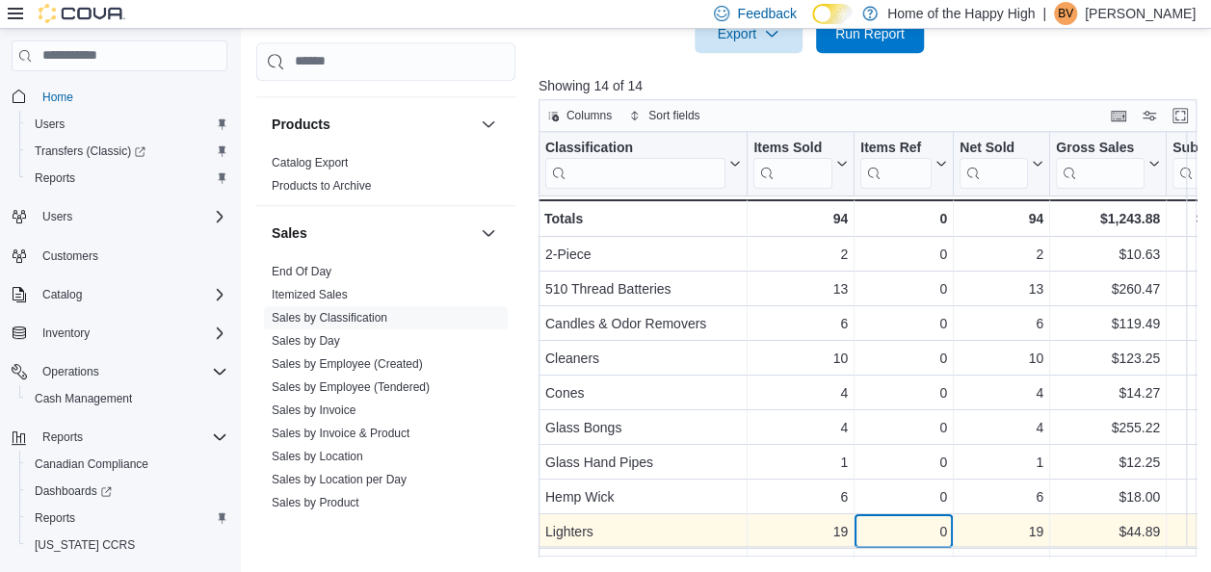
click at [867, 543] on div "Classification Click to view column header actions Items Sold Click to view col…" at bounding box center [870, 345] width 665 height 426
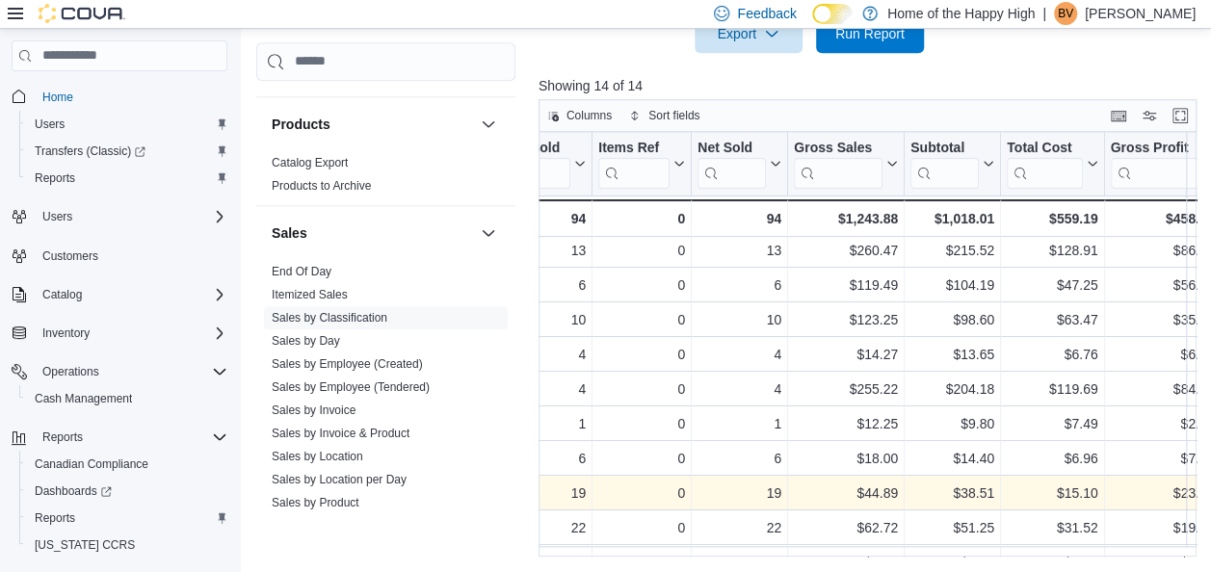
scroll to position [39, 207]
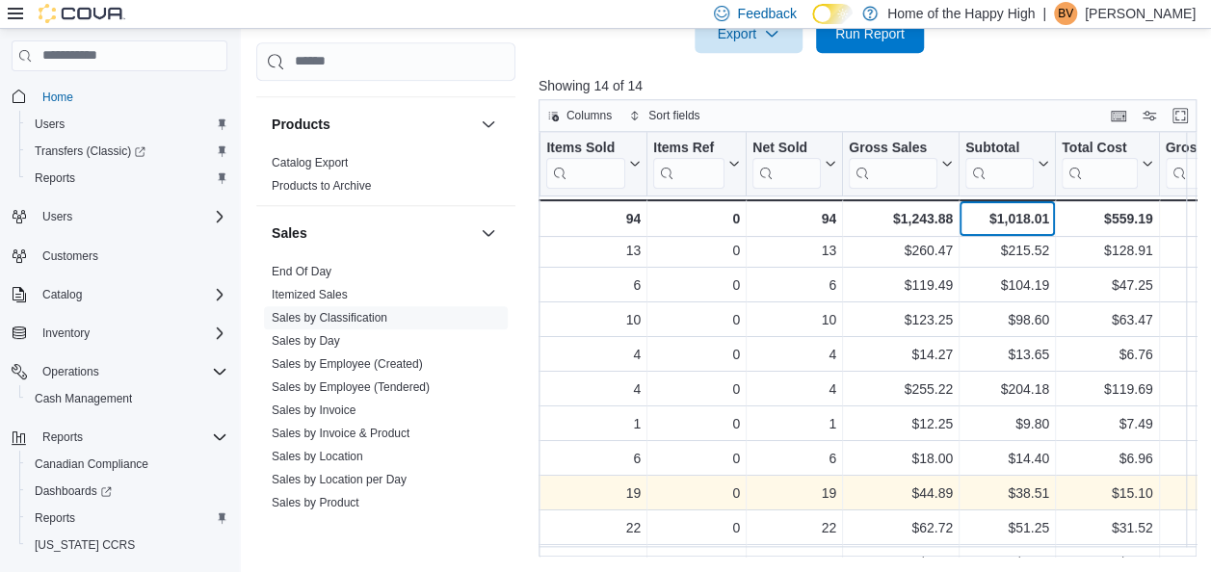
click at [1009, 216] on div "$1,018.01" at bounding box center [1007, 218] width 84 height 23
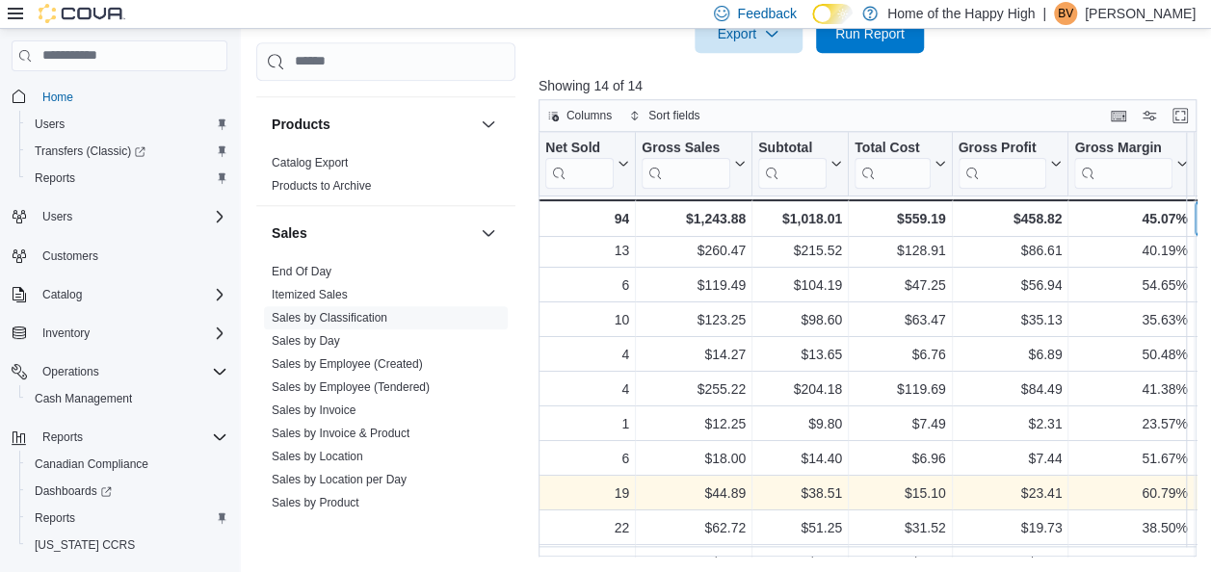
scroll to position [39, 546]
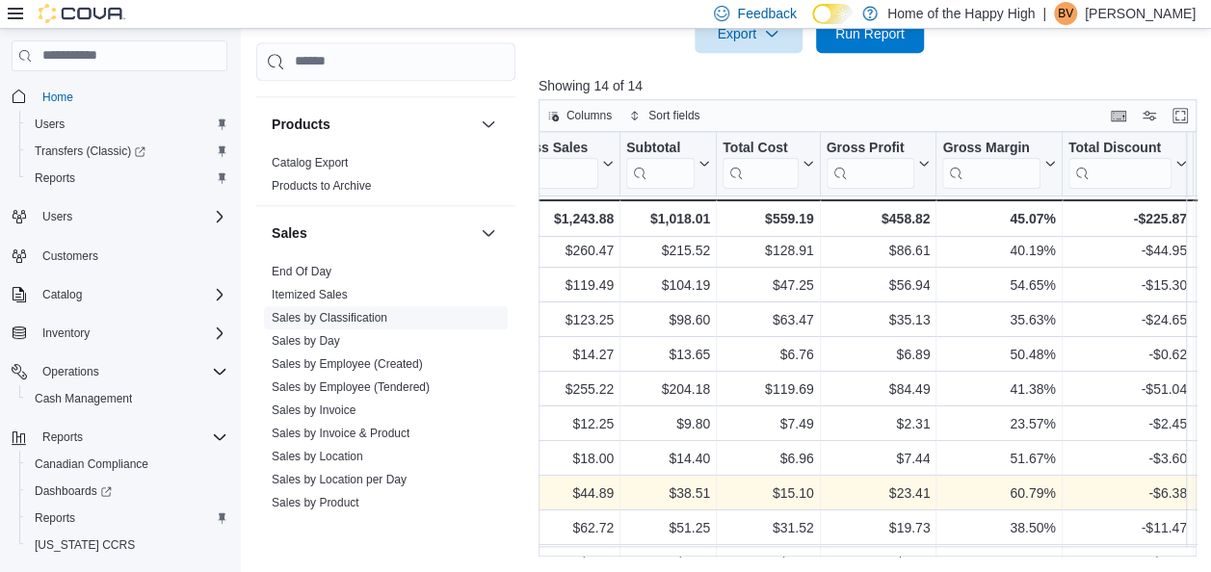
click at [312, 314] on link "Sales by Classification" at bounding box center [330, 316] width 116 height 13
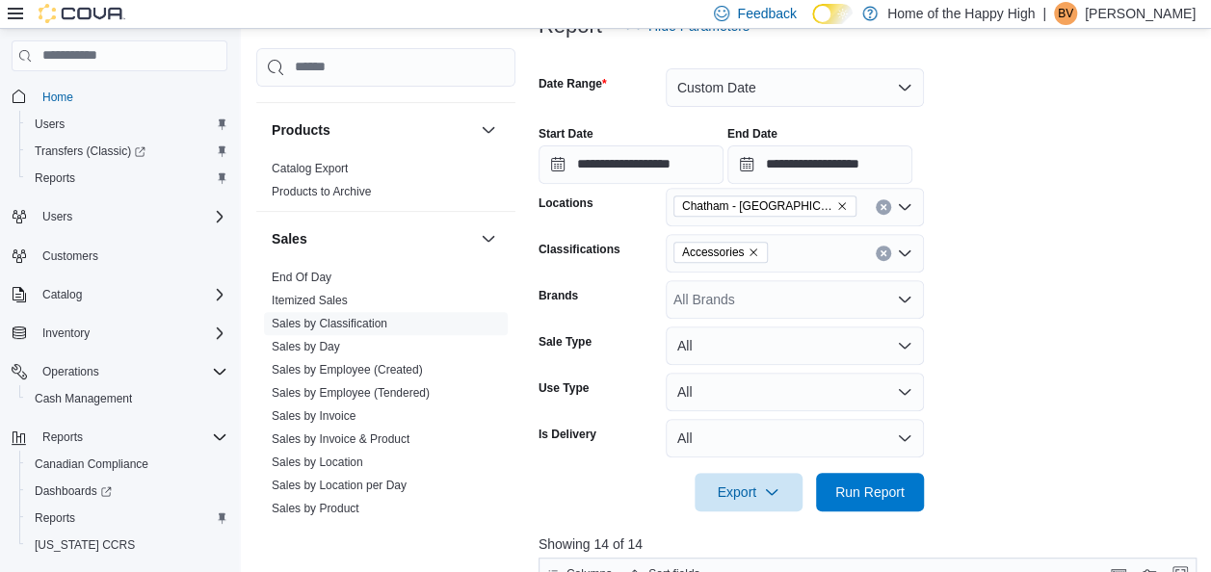
scroll to position [237, 0]
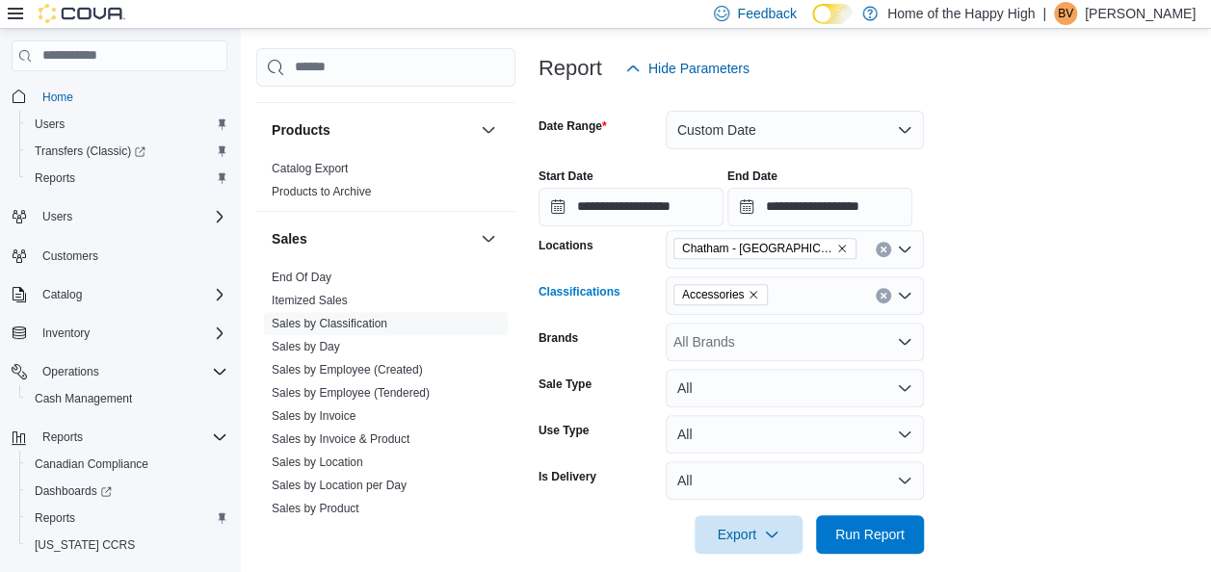
click at [749, 289] on icon "Remove Accessories from selection in this group" at bounding box center [753, 295] width 12 height 12
click at [1187, 150] on div at bounding box center [870, 151] width 665 height 4
click at [735, 267] on div "Chatham - [GEOGRAPHIC_DATA] - Fire & Flower" at bounding box center [795, 249] width 258 height 39
type input "*"
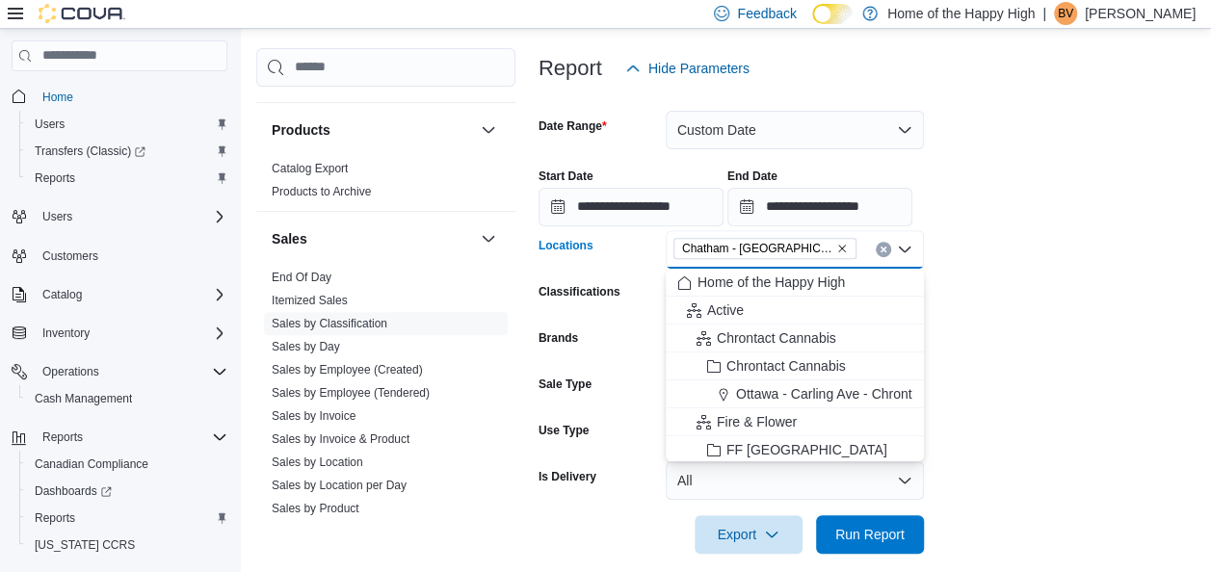
click at [1019, 290] on form "**********" at bounding box center [870, 321] width 665 height 466
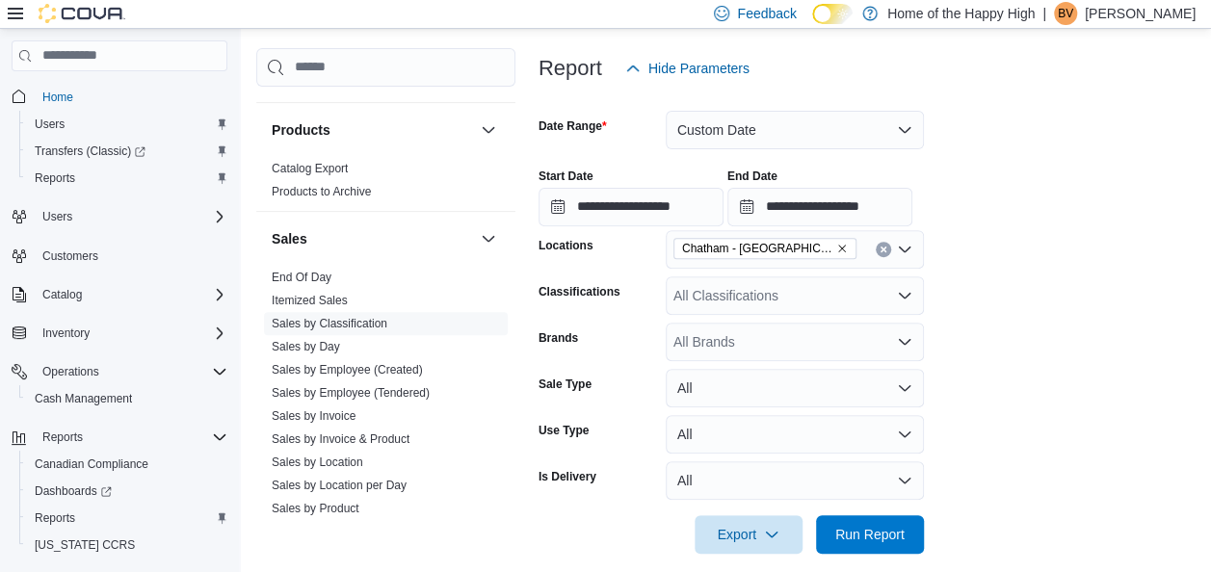
click at [744, 302] on div "All Classifications" at bounding box center [795, 295] width 258 height 39
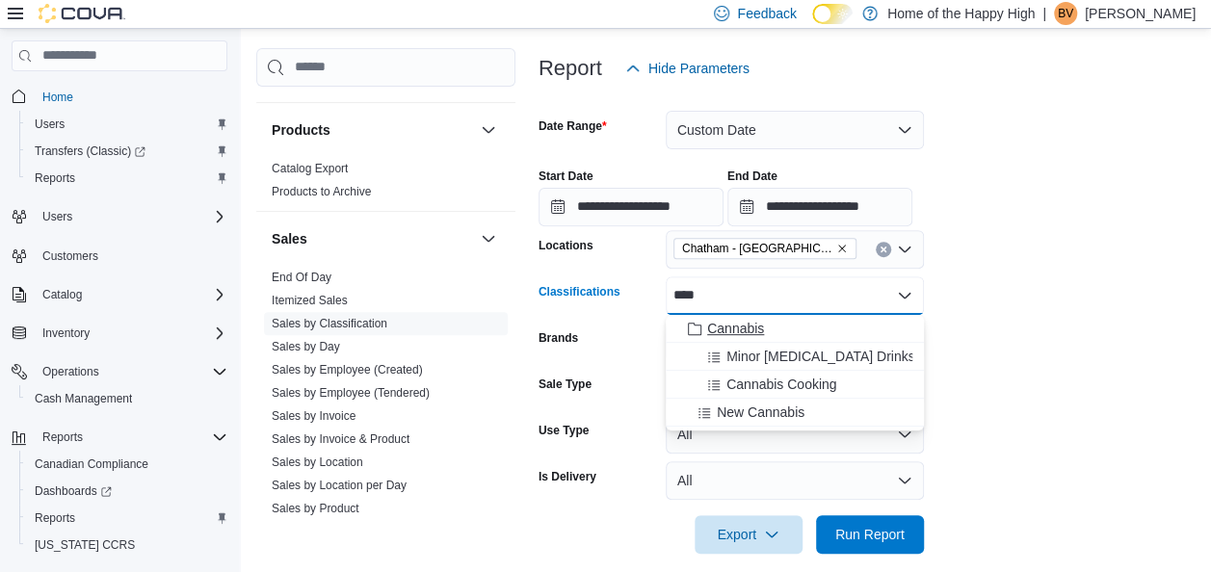
type input "****"
click at [733, 326] on span "Cannabis" at bounding box center [735, 328] width 57 height 19
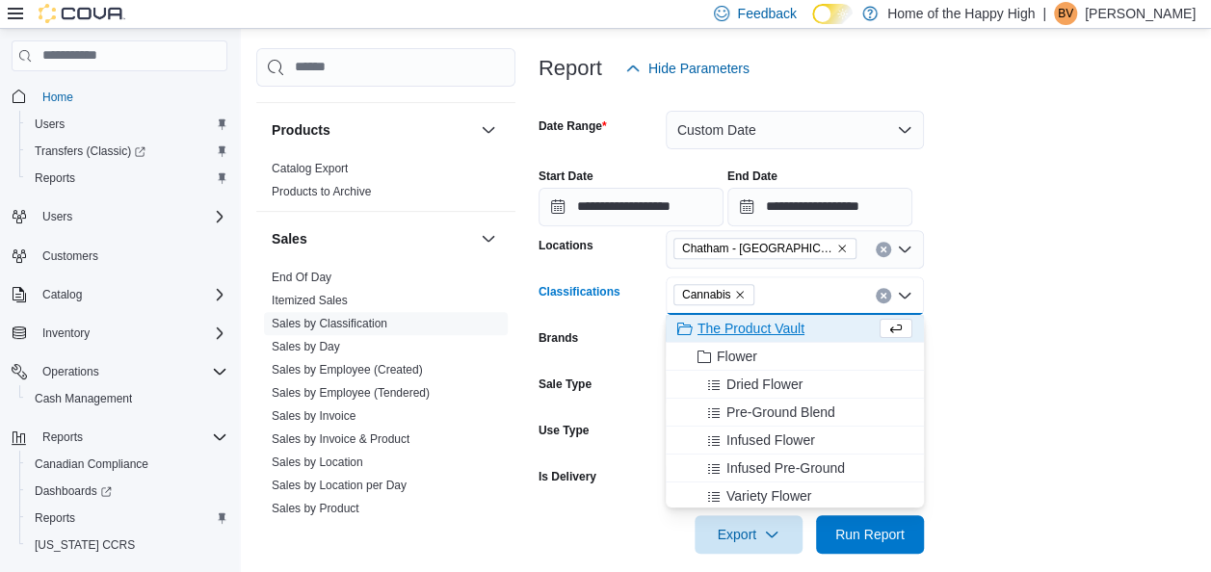
click at [1000, 297] on form "**********" at bounding box center [870, 321] width 665 height 466
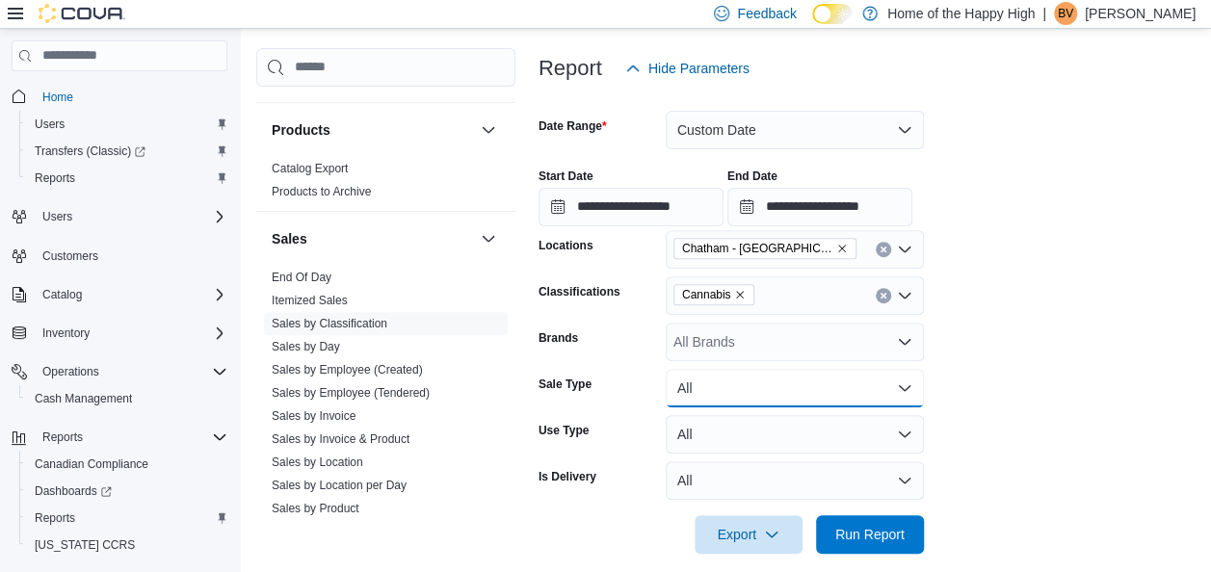
click at [684, 390] on button "All" at bounding box center [795, 388] width 258 height 39
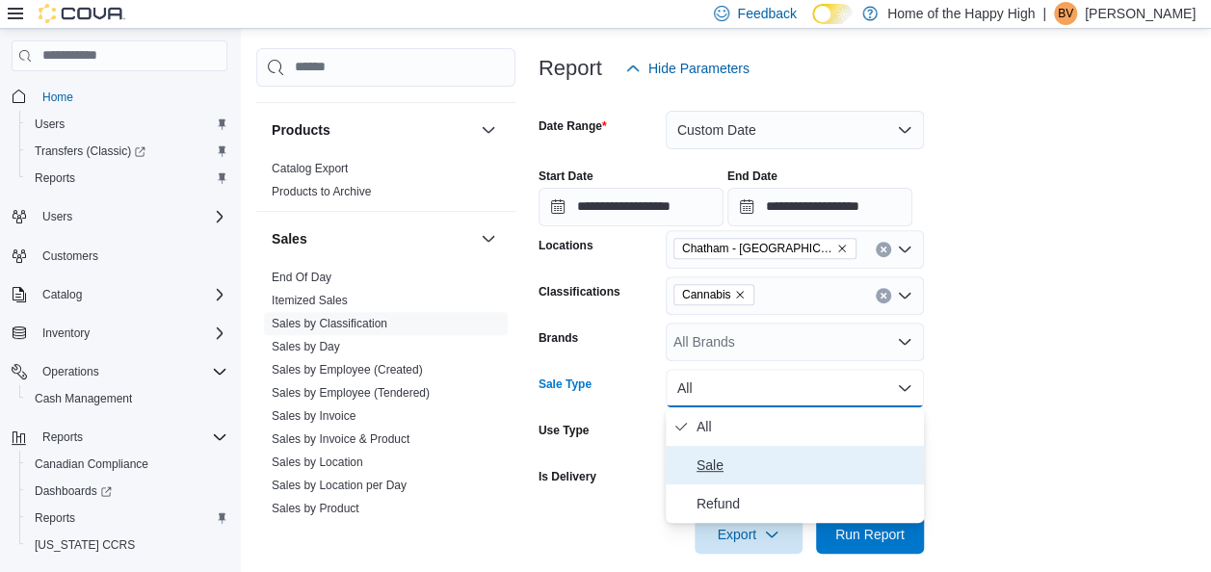
click at [704, 461] on span "Sale" at bounding box center [806, 465] width 220 height 23
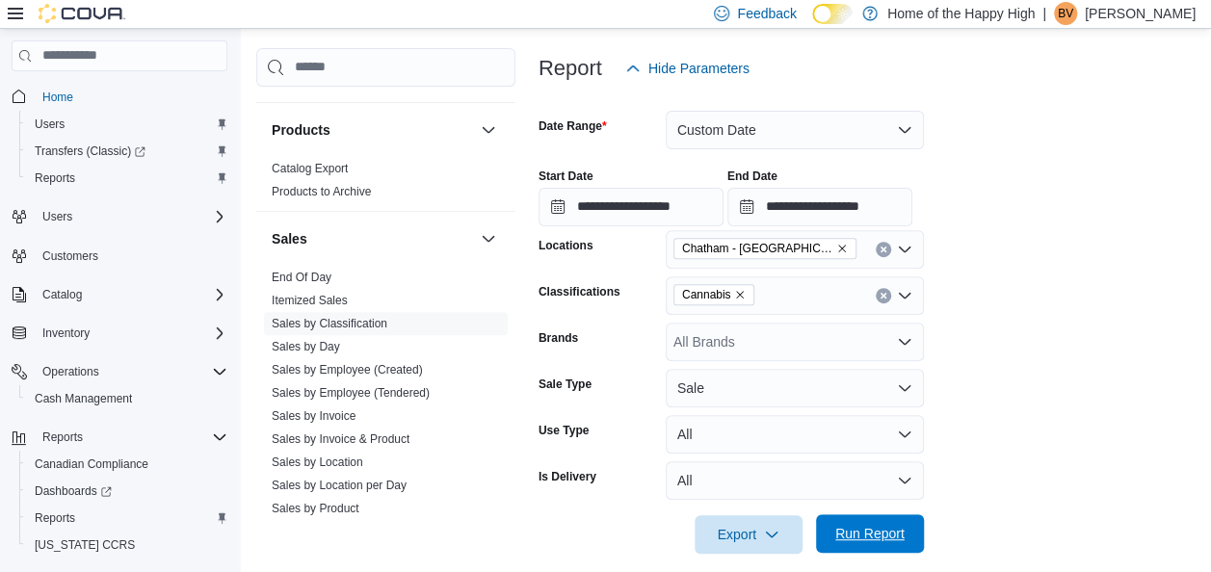
click at [847, 518] on span "Run Report" at bounding box center [869, 533] width 85 height 39
click at [871, 527] on span "Run Report" at bounding box center [869, 534] width 69 height 19
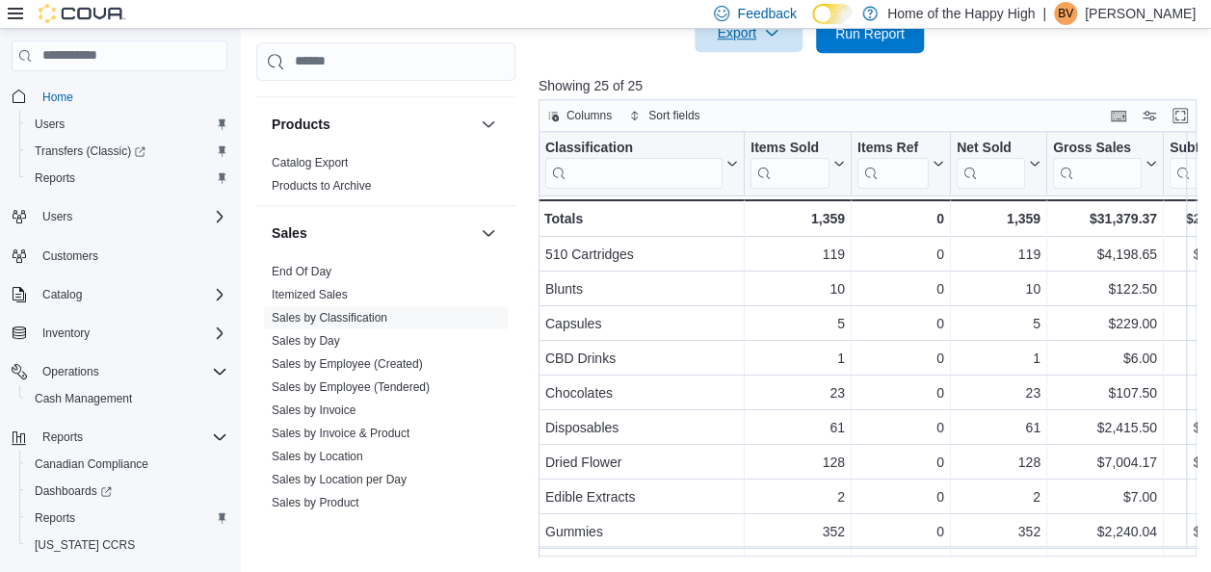
click at [763, 41] on span "Export" at bounding box center [748, 32] width 85 height 39
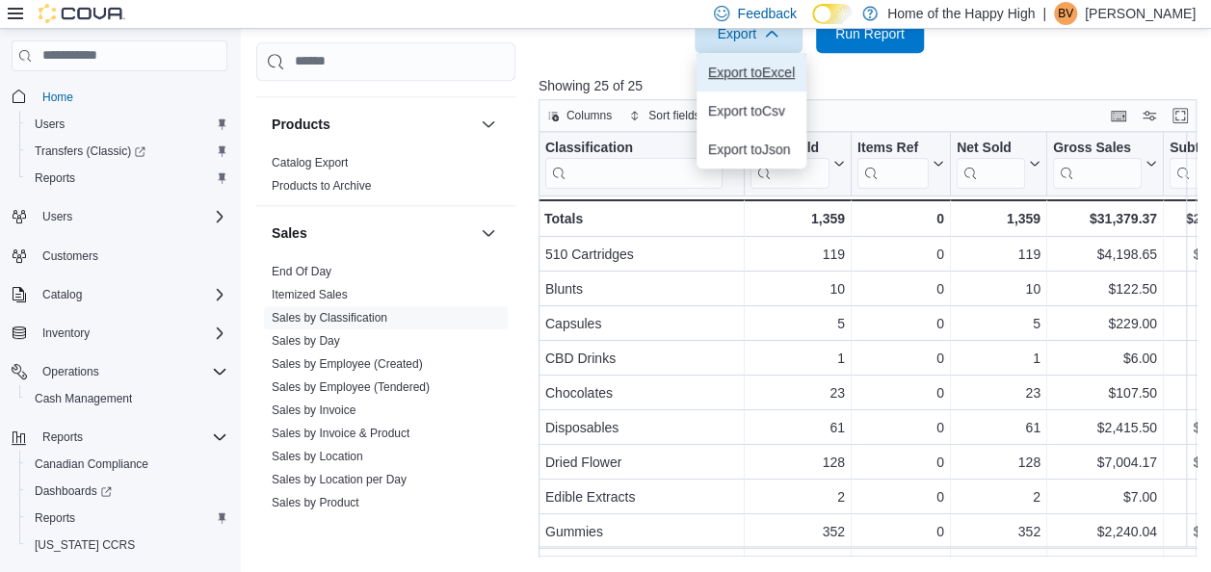
click at [753, 81] on button "Export to Excel" at bounding box center [751, 72] width 110 height 39
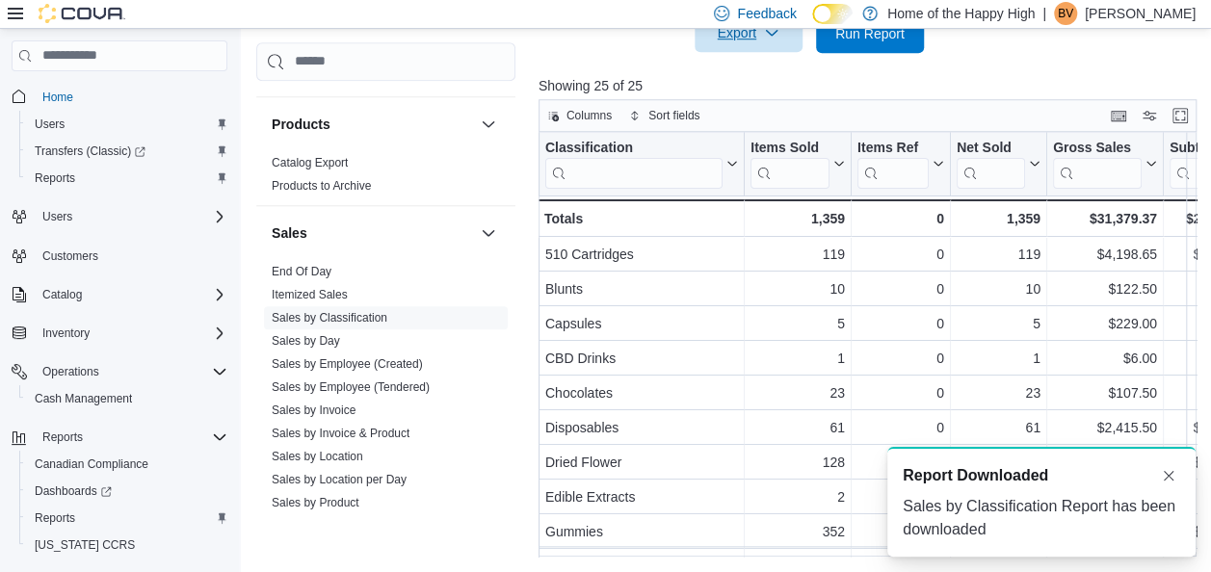
click at [762, 40] on span "Export" at bounding box center [748, 32] width 85 height 39
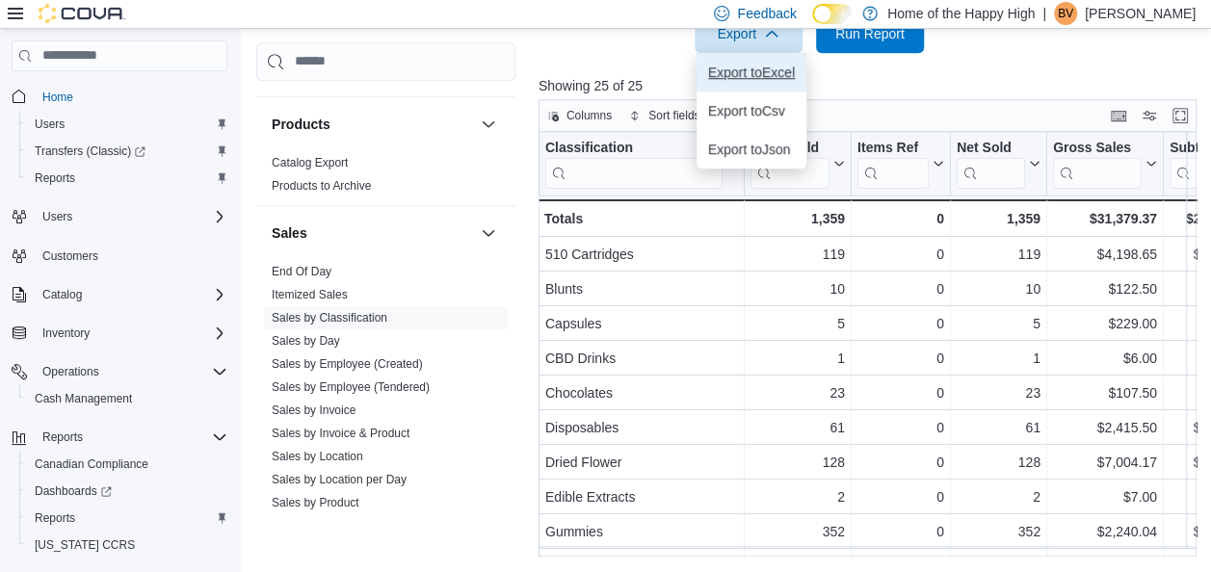
click at [761, 66] on span "Export to Excel" at bounding box center [751, 72] width 87 height 15
